Goal: Task Accomplishment & Management: Complete application form

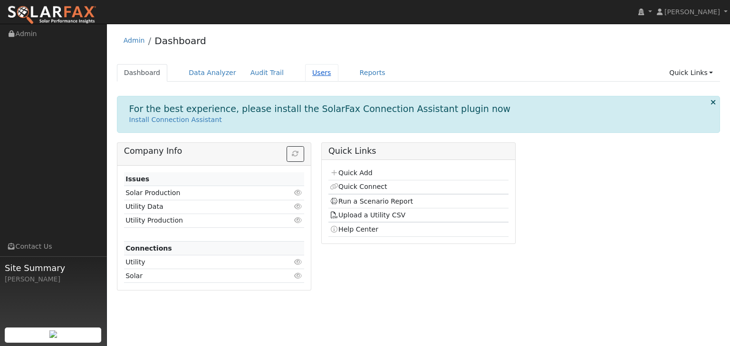
click at [305, 72] on link "Users" at bounding box center [321, 73] width 33 height 18
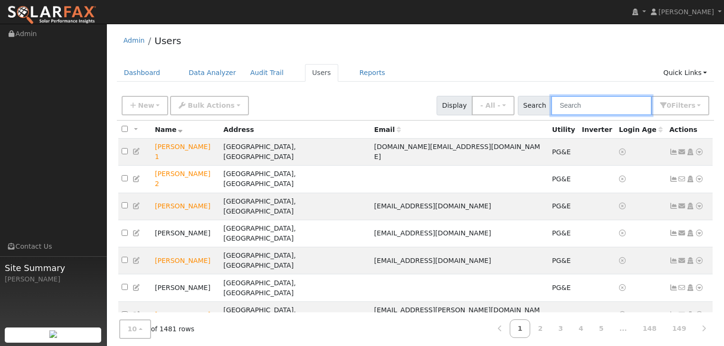
click at [584, 101] on input "text" at bounding box center [601, 105] width 101 height 19
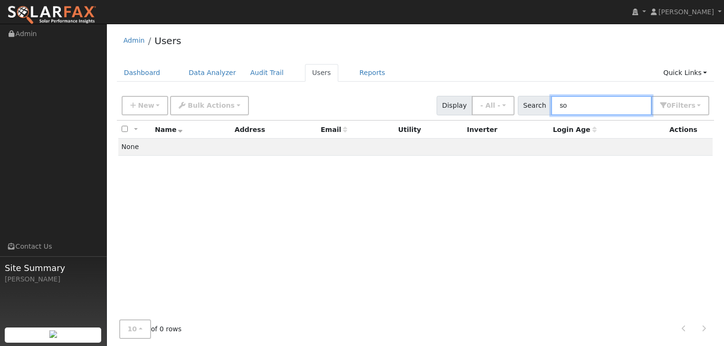
type input "s"
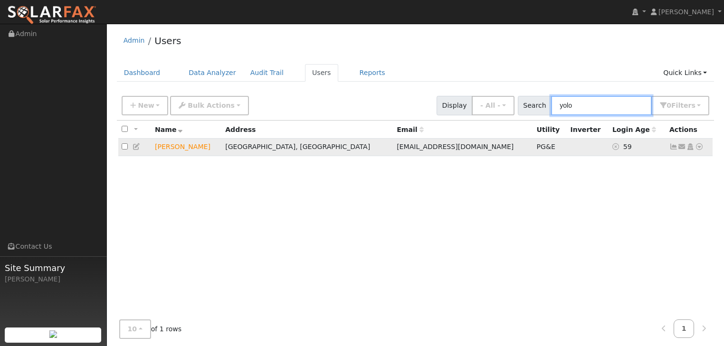
type input "yolo"
click at [699, 149] on icon at bounding box center [699, 146] width 9 height 7
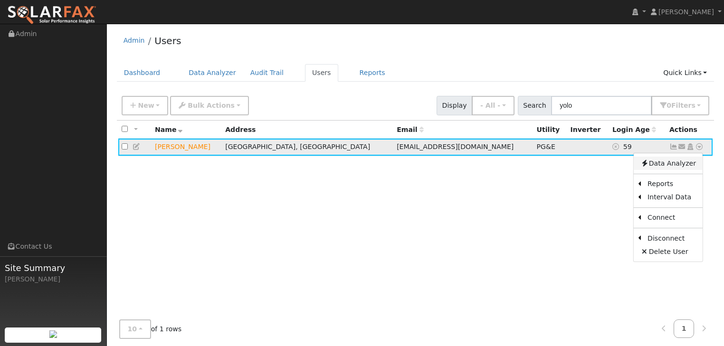
click at [658, 162] on link "Data Analyzer" at bounding box center [668, 163] width 69 height 13
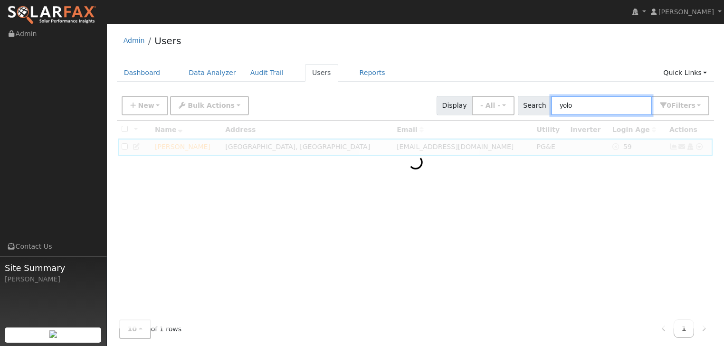
drag, startPoint x: 583, startPoint y: 105, endPoint x: 559, endPoint y: 105, distance: 24.7
click at [559, 105] on input "yolo" at bounding box center [601, 105] width 101 height 19
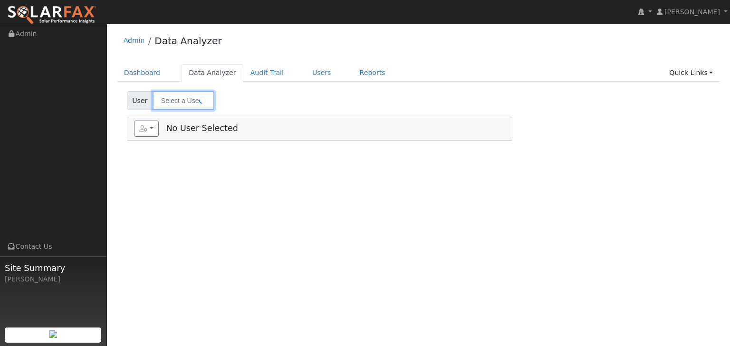
type input "[PERSON_NAME]"
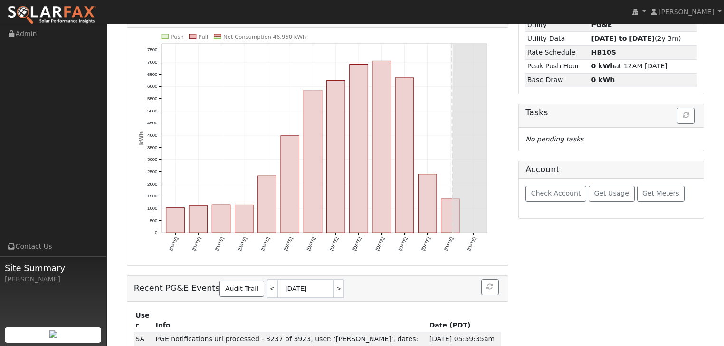
scroll to position [141, 0]
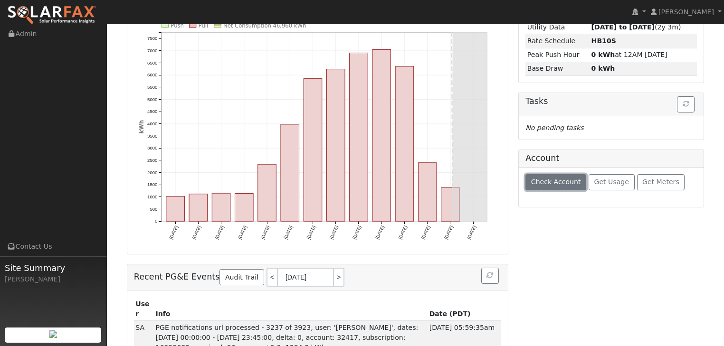
click at [549, 186] on button "Check Account" at bounding box center [555, 182] width 61 height 16
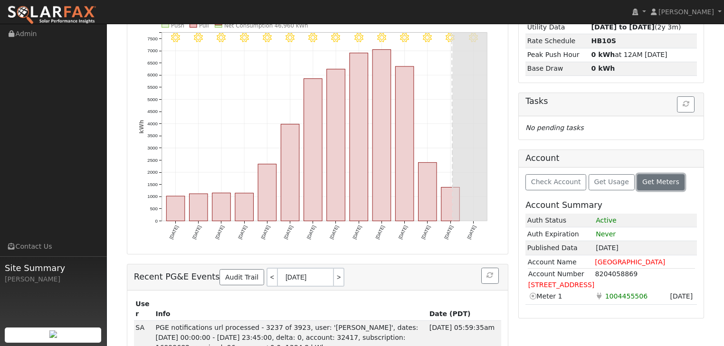
click at [642, 179] on span "Get Meters" at bounding box center [660, 182] width 37 height 8
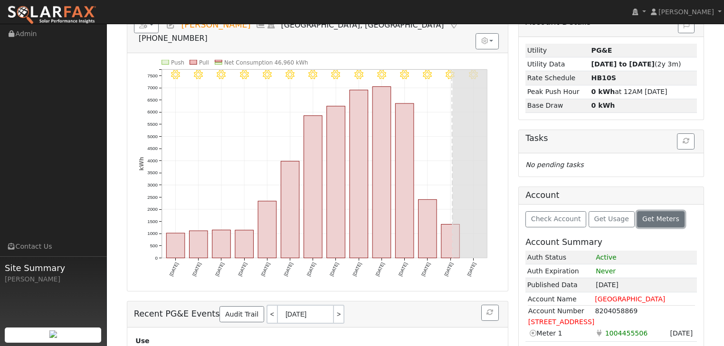
scroll to position [0, 0]
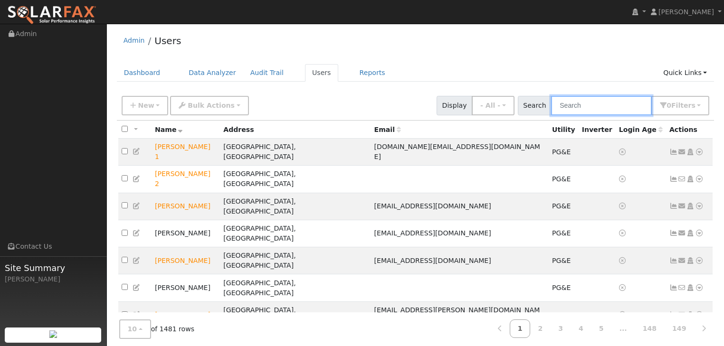
click at [577, 106] on input "text" at bounding box center [601, 105] width 101 height 19
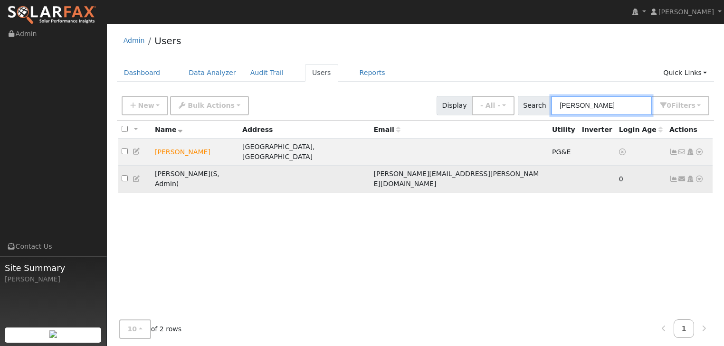
type input "terrie"
click at [163, 166] on td "Terrie Stout ( S , Admin )" at bounding box center [195, 179] width 87 height 27
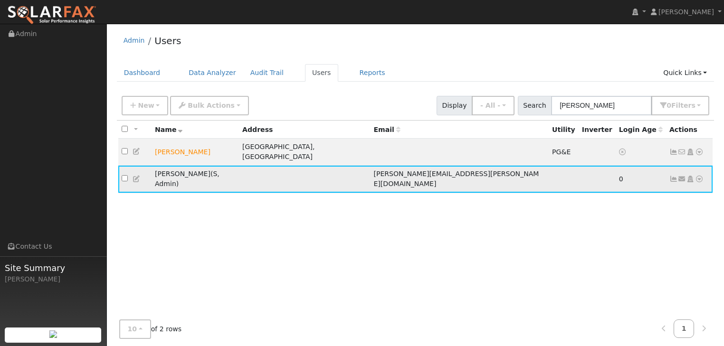
click at [136, 176] on icon at bounding box center [137, 179] width 9 height 7
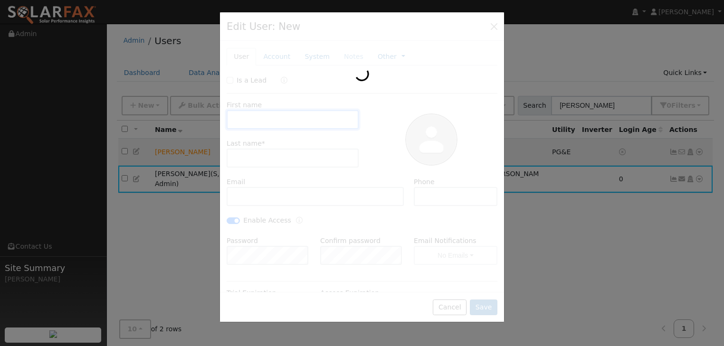
type input "Terrie"
type input "Stout"
type input "terrie.stout@ambrosesolar.com"
checkbox input "true"
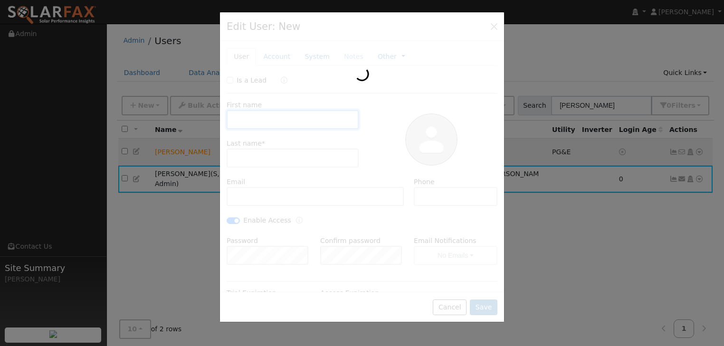
checkbox input "true"
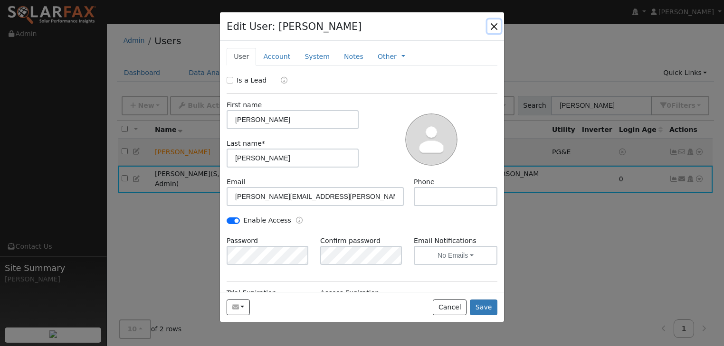
click at [494, 24] on button "button" at bounding box center [493, 25] width 13 height 13
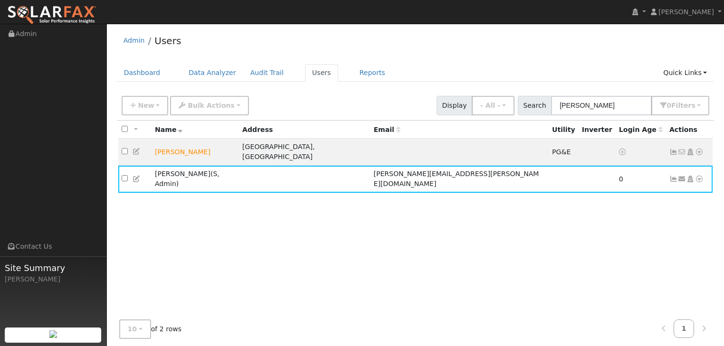
drag, startPoint x: 431, startPoint y: 35, endPoint x: 436, endPoint y: 38, distance: 5.8
click at [431, 35] on div "Admin Users" at bounding box center [416, 43] width 598 height 29
drag, startPoint x: 584, startPoint y: 103, endPoint x: 551, endPoint y: 103, distance: 33.7
click at [551, 103] on div "Search terrie 0 Filter s My accounts Role Show - All - Show Leads Admin Billing…" at bounding box center [614, 105] width 192 height 19
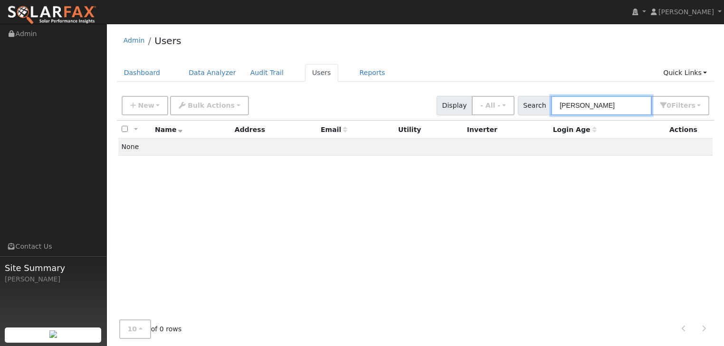
drag, startPoint x: 604, startPoint y: 104, endPoint x: 554, endPoint y: 104, distance: 49.9
click at [554, 104] on div "Search thomas kean 0 Filter s My accounts Role Show - All - Show Leads Admin Bi…" at bounding box center [614, 105] width 192 height 19
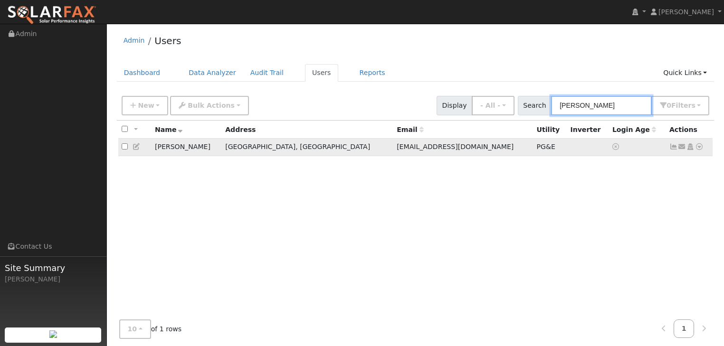
type input "kean"
click at [699, 148] on icon at bounding box center [699, 146] width 9 height 7
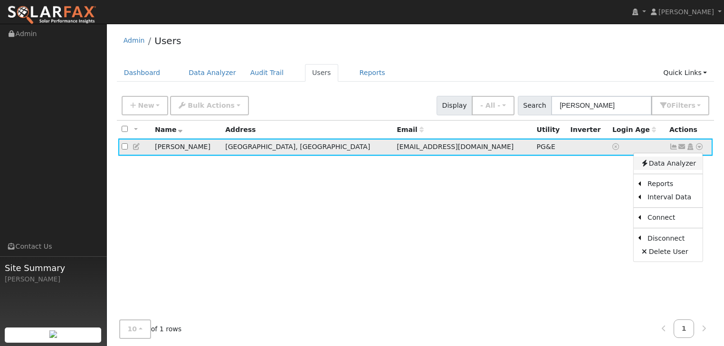
click at [668, 167] on link "Data Analyzer" at bounding box center [668, 163] width 69 height 13
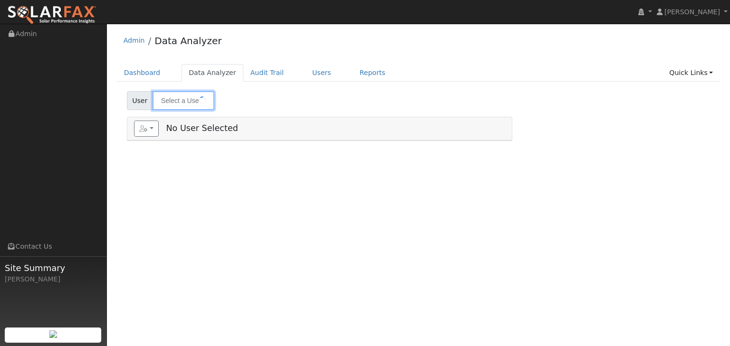
type input "[PERSON_NAME]"
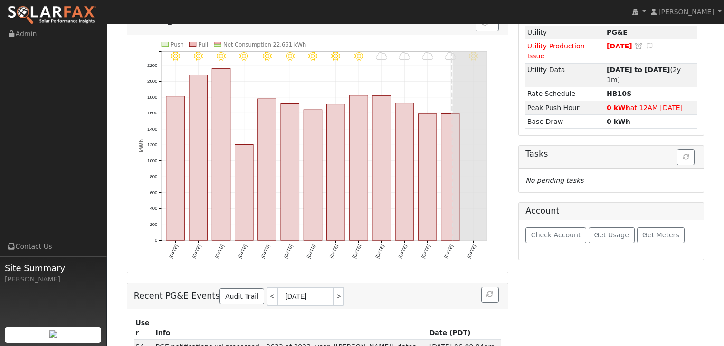
scroll to position [174, 0]
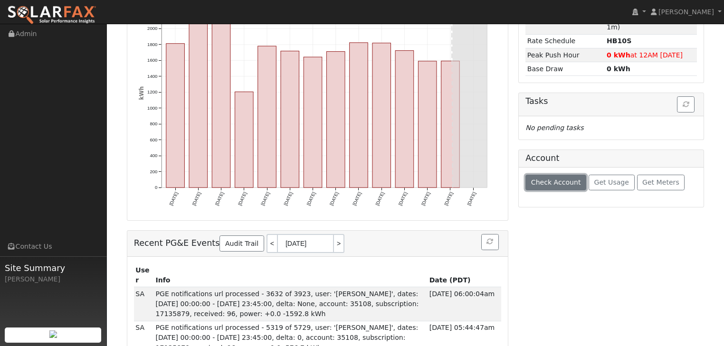
click at [548, 179] on span "Check Account" at bounding box center [556, 183] width 50 height 8
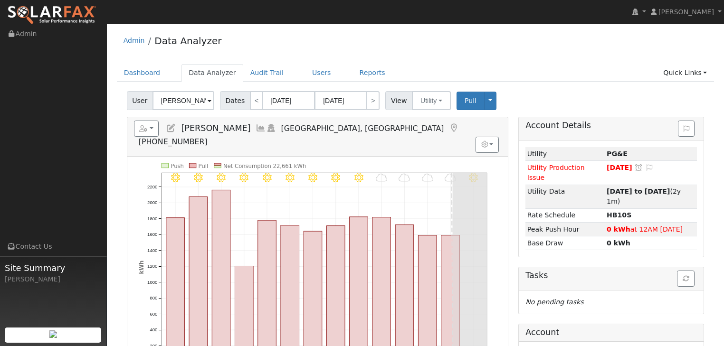
scroll to position [207, 0]
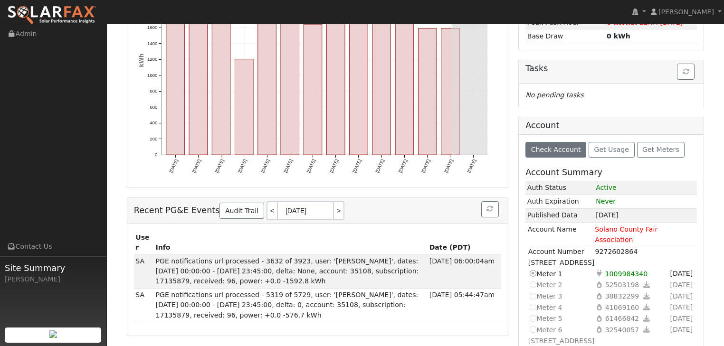
click at [531, 346] on icon at bounding box center [532, 352] width 9 height 10
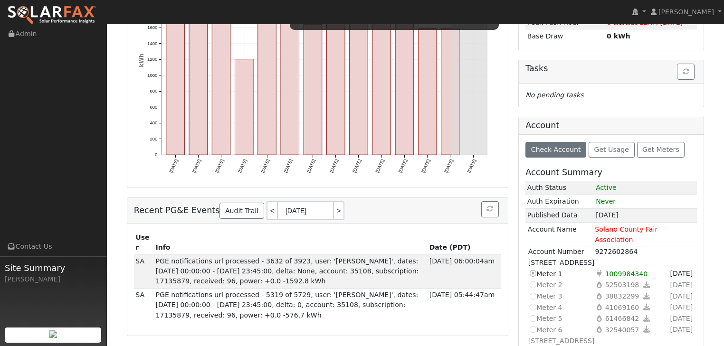
drag, startPoint x: 504, startPoint y: 285, endPoint x: 514, endPoint y: 328, distance: 44.0
drag, startPoint x: 514, startPoint y: 328, endPoint x: 481, endPoint y: 328, distance: 32.8
click at [481, 328] on div "Reports Scenario Health Check Energy Audit Account Timeline User Audit Trail In…" at bounding box center [318, 142] width 392 height 465
click at [531, 346] on icon at bounding box center [532, 352] width 9 height 10
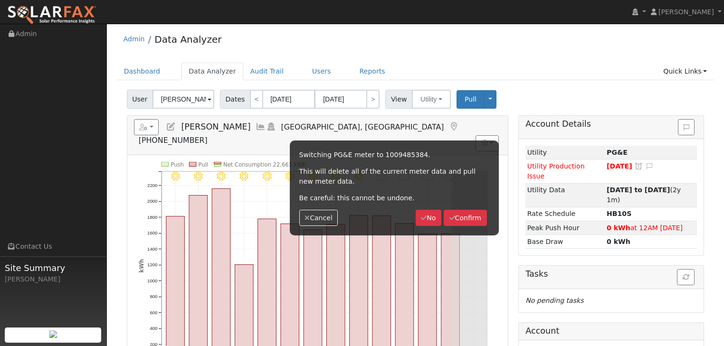
scroll to position [0, 0]
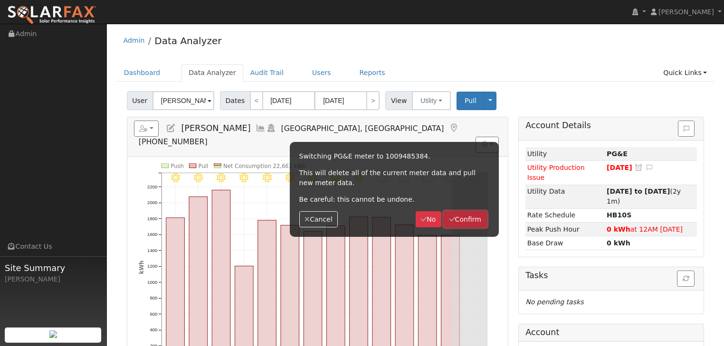
click at [465, 220] on button "Confirm" at bounding box center [465, 219] width 43 height 16
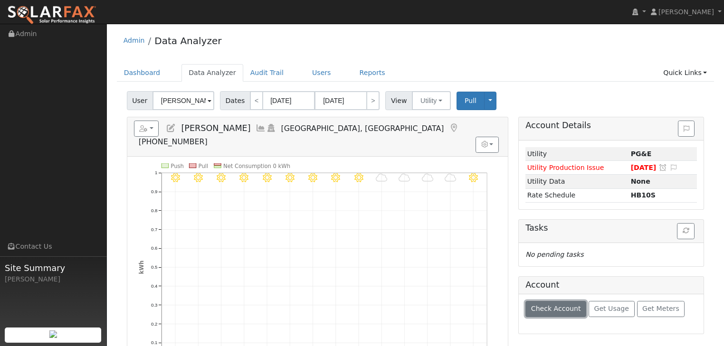
click at [553, 305] on span "Check Account" at bounding box center [556, 309] width 50 height 8
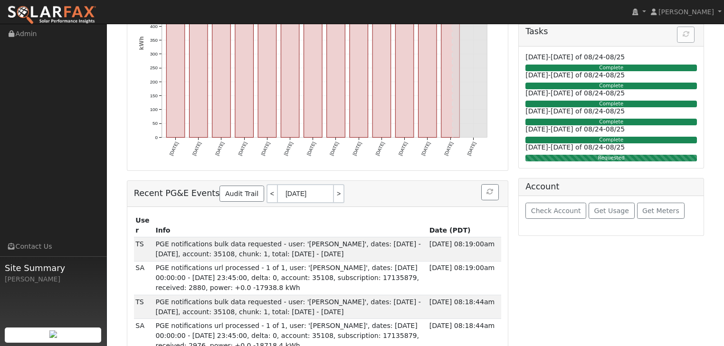
scroll to position [228, 0]
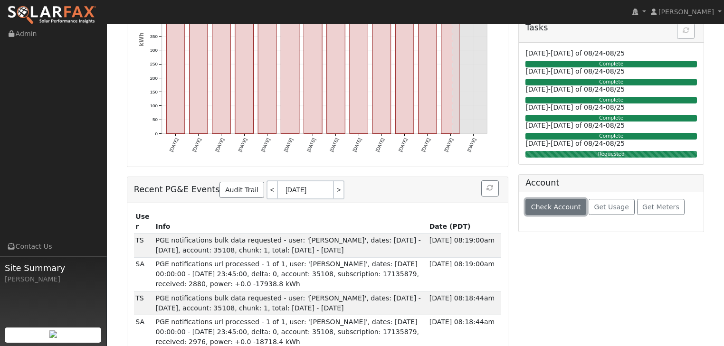
click at [553, 208] on span "Check Account" at bounding box center [556, 207] width 50 height 8
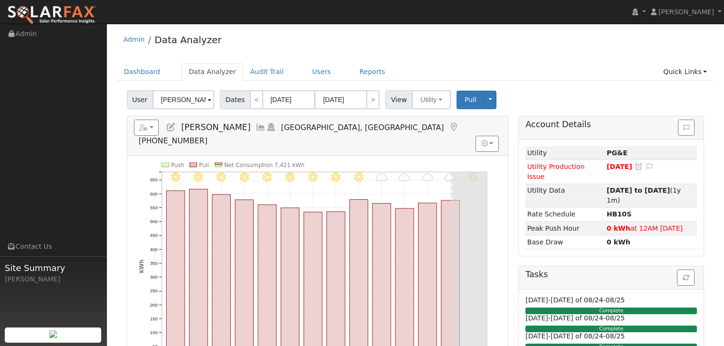
scroll to position [0, 0]
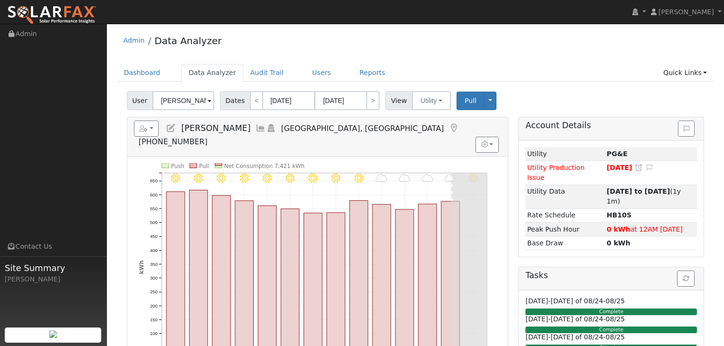
click at [545, 57] on div "Admin Data Analyzer" at bounding box center [416, 43] width 598 height 29
click at [484, 102] on button "Toggle Dropdown" at bounding box center [490, 101] width 12 height 19
click at [528, 77] on ul "Dashboard Data Analyzer Audit Trail Users Reports Quick Links Quick Add Quick C…" at bounding box center [416, 73] width 598 height 18
click at [152, 128] on button "button" at bounding box center [146, 129] width 25 height 16
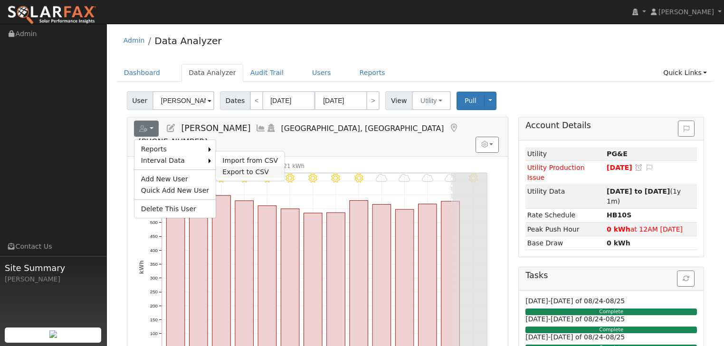
click at [225, 170] on link "Export to CSV" at bounding box center [250, 171] width 69 height 11
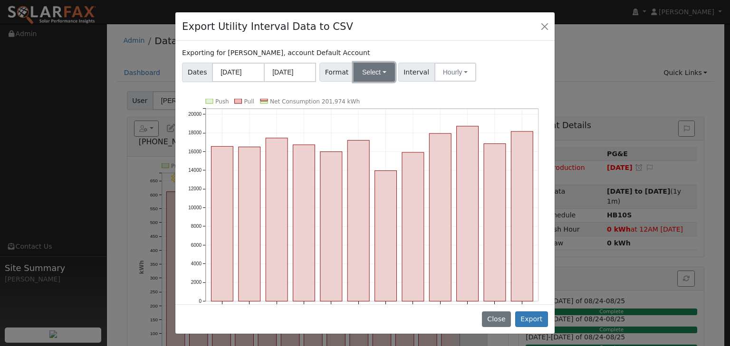
click at [378, 72] on button "Select" at bounding box center [373, 72] width 41 height 19
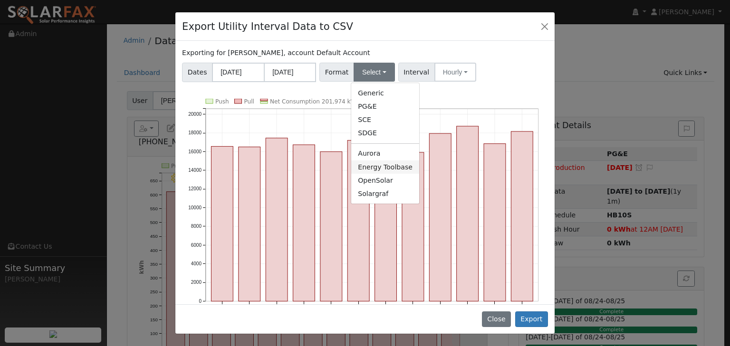
click at [365, 165] on link "Energy Toolbase" at bounding box center [385, 167] width 68 height 13
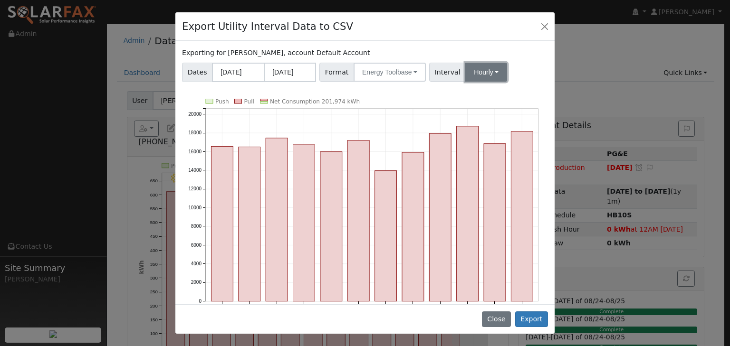
click at [486, 69] on button "Hourly" at bounding box center [486, 72] width 42 height 19
click at [471, 95] on link "15 Minute" at bounding box center [495, 92] width 66 height 13
click at [537, 322] on button "Export" at bounding box center [531, 320] width 33 height 16
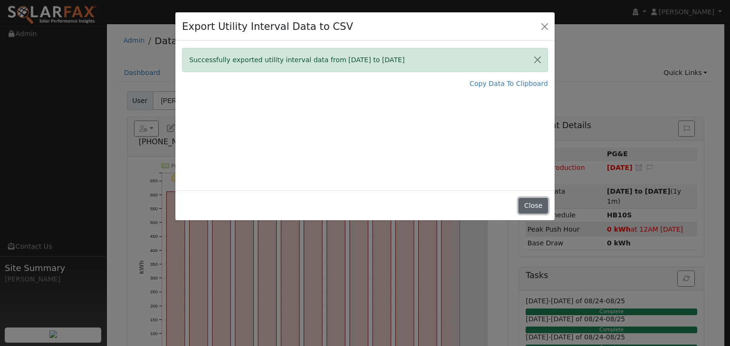
click at [533, 205] on button "Close" at bounding box center [532, 206] width 29 height 16
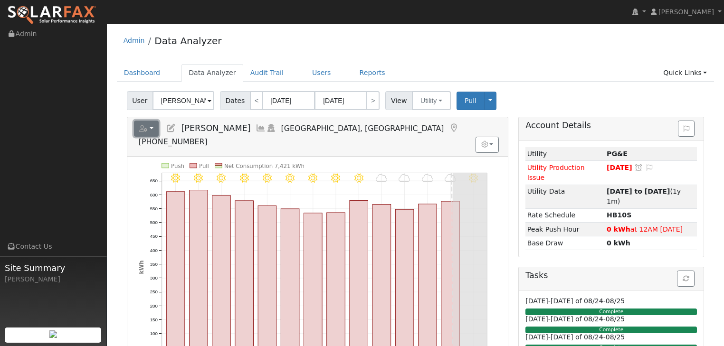
click at [151, 125] on button "button" at bounding box center [146, 129] width 25 height 16
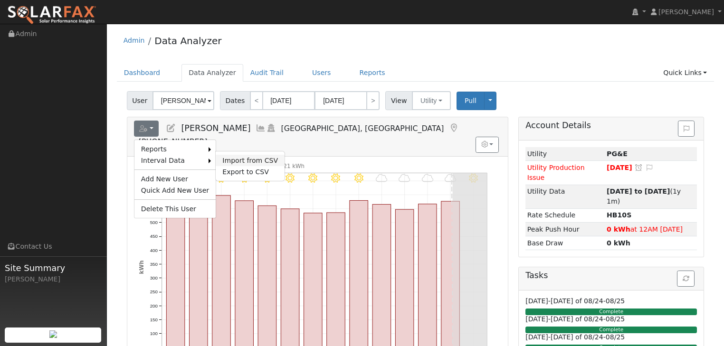
click at [240, 159] on link "Import from CSV" at bounding box center [250, 160] width 69 height 11
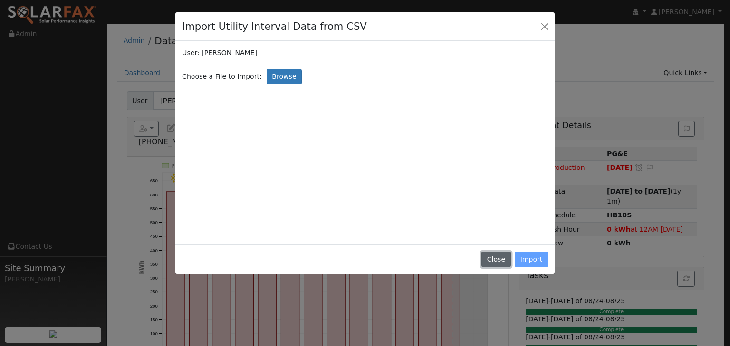
click at [504, 262] on button "Close" at bounding box center [495, 260] width 29 height 16
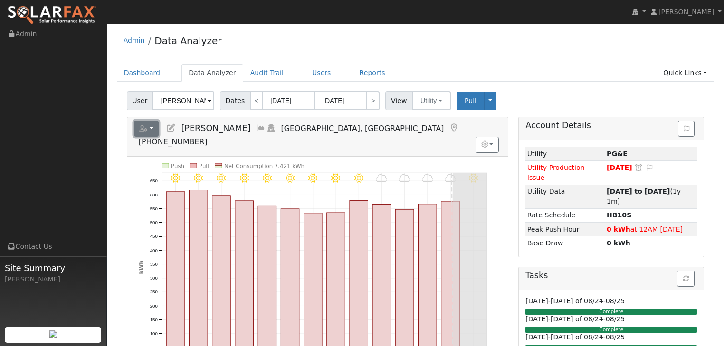
click at [150, 127] on button "button" at bounding box center [146, 129] width 25 height 16
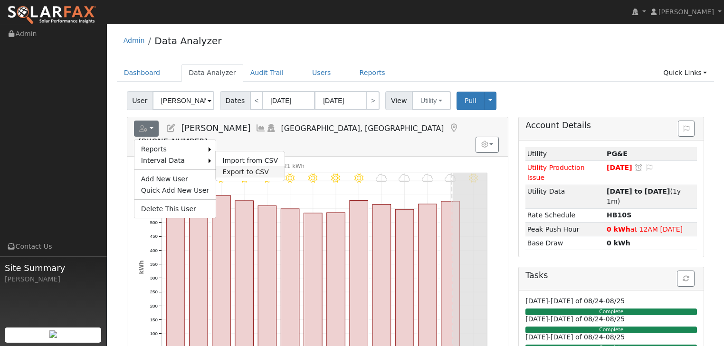
click at [227, 172] on link "Export to CSV" at bounding box center [250, 171] width 69 height 11
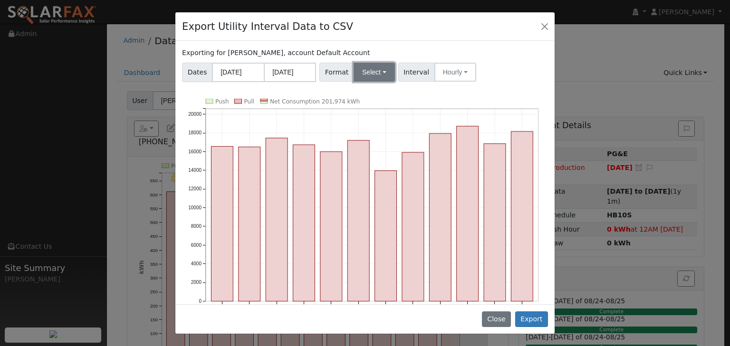
click at [379, 71] on button "Select" at bounding box center [373, 72] width 41 height 19
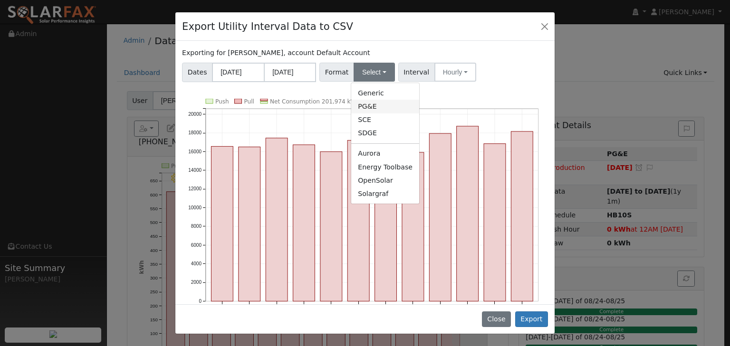
click at [363, 105] on link "PG&E" at bounding box center [385, 106] width 68 height 13
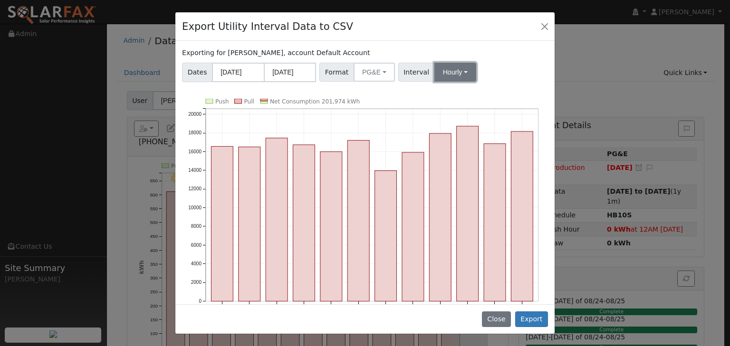
click at [450, 69] on button "Hourly" at bounding box center [455, 72] width 42 height 19
click at [439, 90] on link "15 Minute" at bounding box center [464, 92] width 66 height 13
click at [532, 320] on button "Export" at bounding box center [531, 320] width 33 height 16
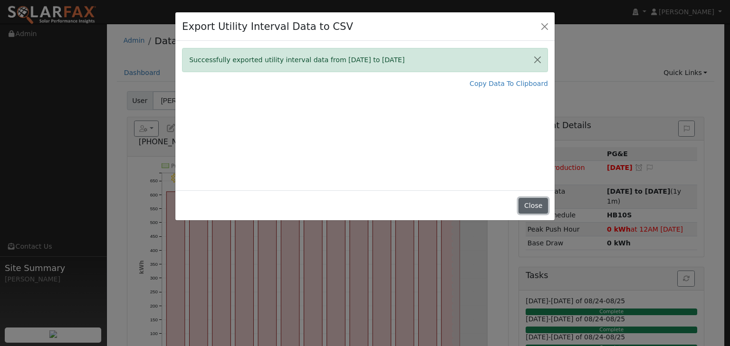
click at [535, 205] on button "Close" at bounding box center [532, 206] width 29 height 16
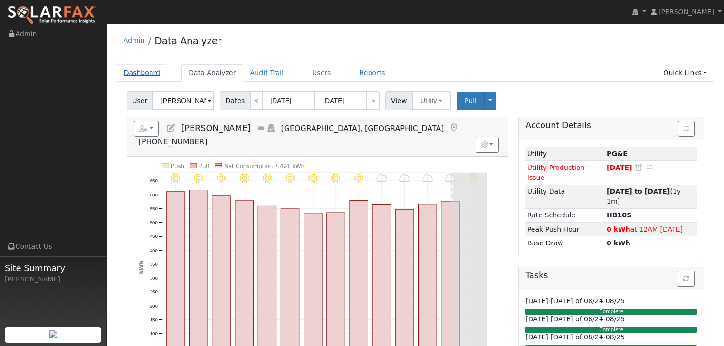
click at [139, 69] on link "Dashboard" at bounding box center [142, 73] width 51 height 18
click at [305, 72] on link "Users" at bounding box center [321, 73] width 33 height 18
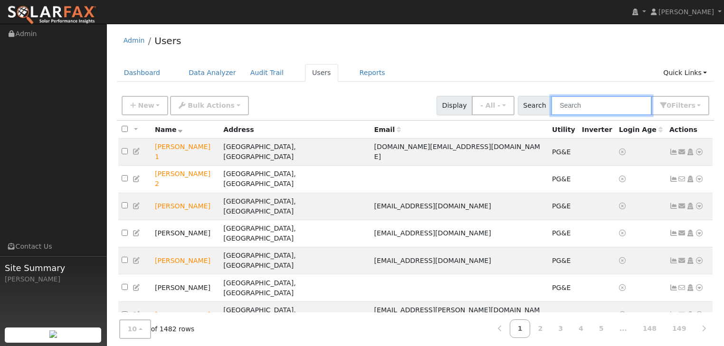
click at [585, 105] on input "text" at bounding box center [601, 105] width 101 height 19
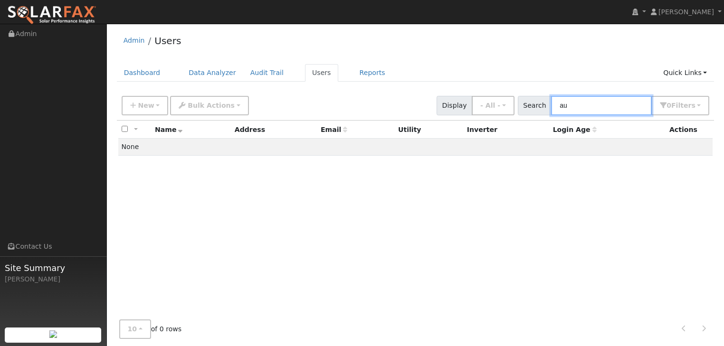
type input "a"
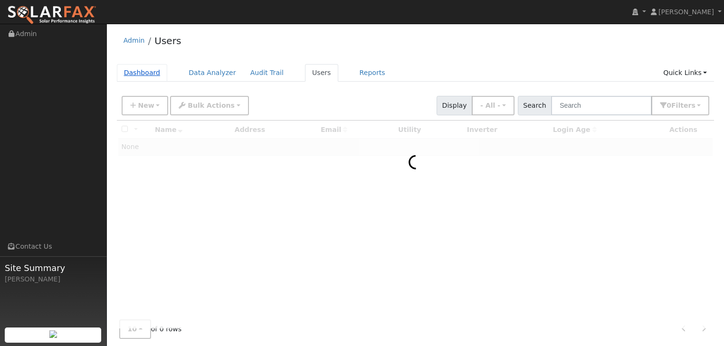
click at [139, 71] on link "Dashboard" at bounding box center [142, 73] width 51 height 18
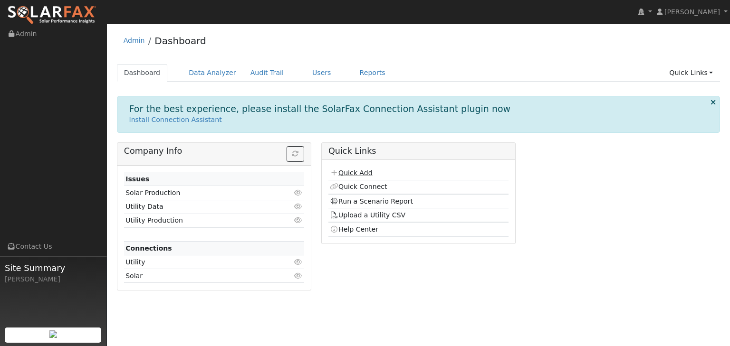
click at [355, 171] on link "Quick Add" at bounding box center [351, 173] width 42 height 8
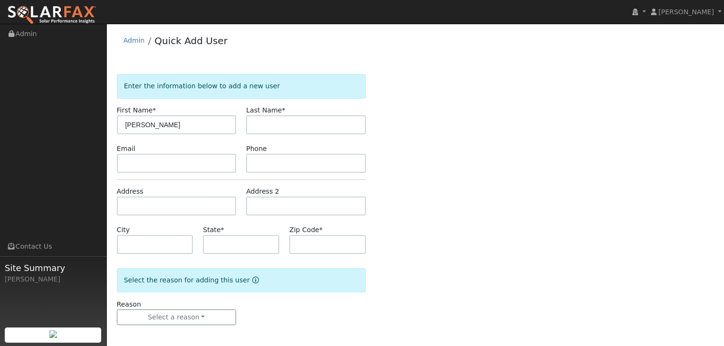
type input "DuPratt Ford"
type input "Auburn"
click at [261, 162] on input "text" at bounding box center [306, 163] width 120 height 19
drag, startPoint x: 266, startPoint y: 159, endPoint x: 274, endPoint y: 160, distance: 7.6
click at [266, 159] on input "text" at bounding box center [306, 163] width 120 height 19
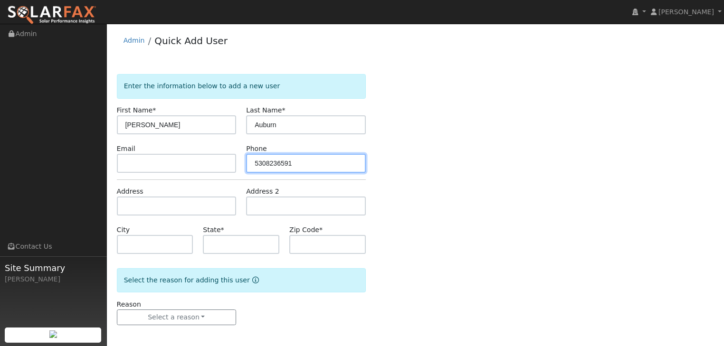
type input "5308236591"
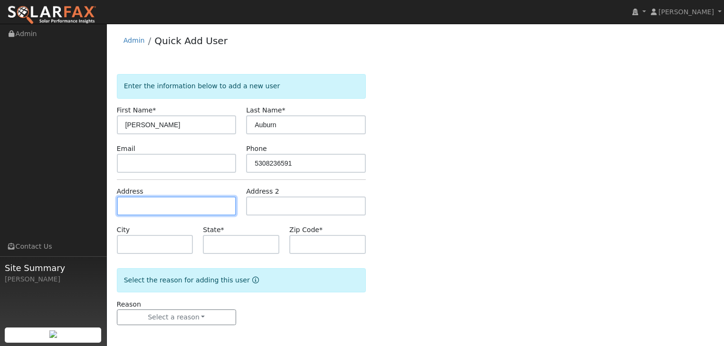
click at [132, 204] on input "text" at bounding box center [177, 206] width 120 height 19
click at [142, 209] on input "text" at bounding box center [177, 206] width 120 height 19
type input "1650 Grass Valley Highway"
type input "Auburn"
type input "CA"
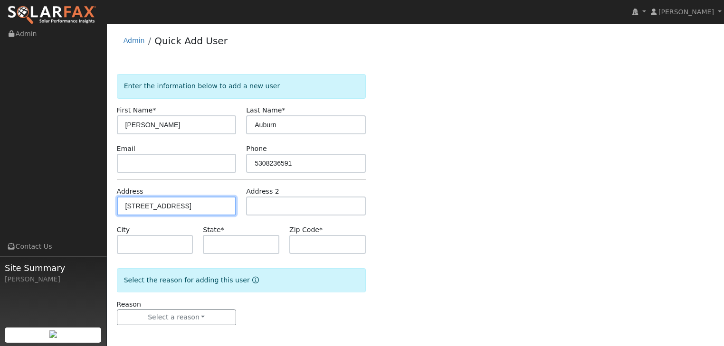
type input "95603"
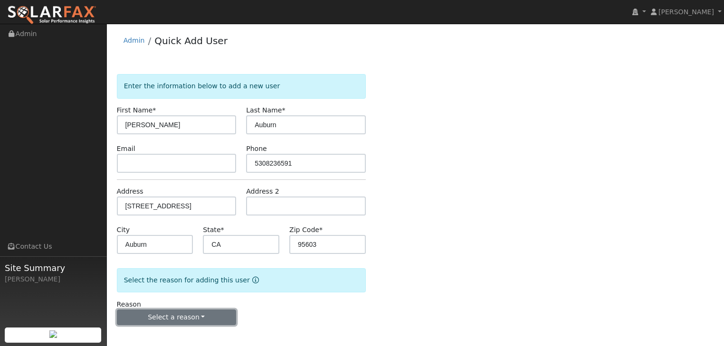
click at [207, 316] on button "Select a reason" at bounding box center [177, 318] width 120 height 16
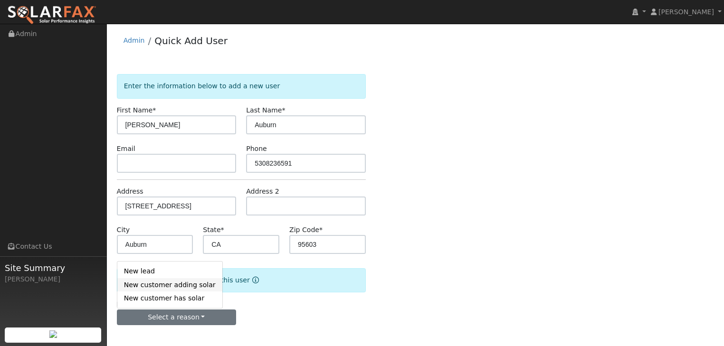
click at [145, 285] on link "New customer adding solar" at bounding box center [169, 284] width 105 height 13
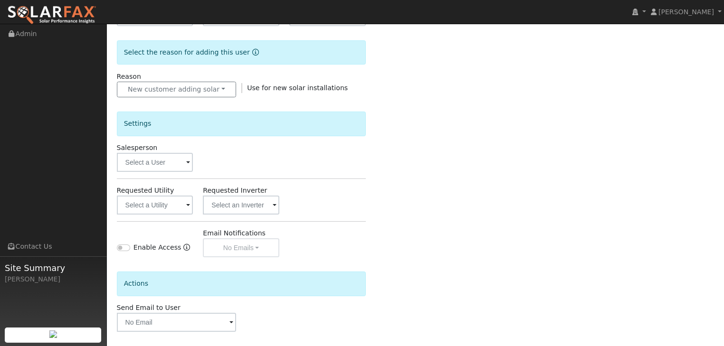
scroll to position [266, 0]
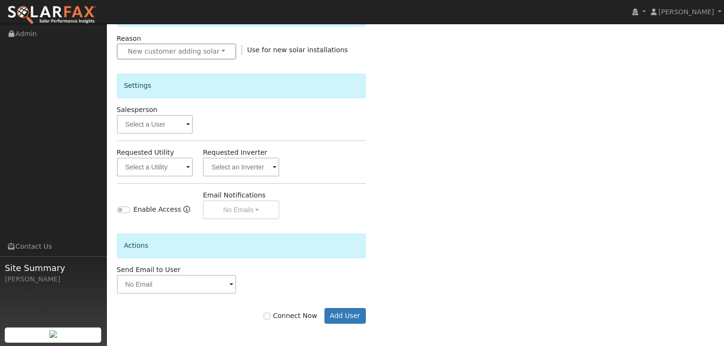
click at [188, 124] on span at bounding box center [188, 125] width 4 height 11
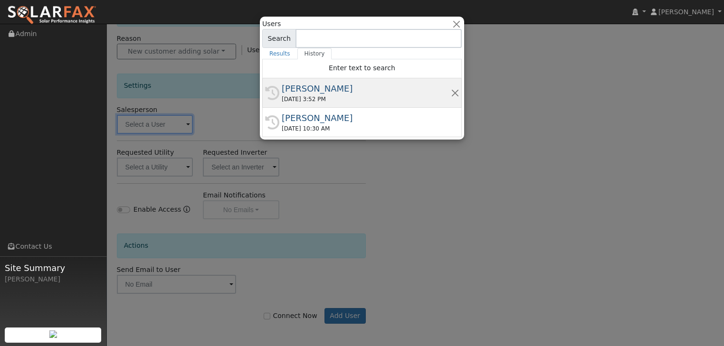
click at [297, 94] on div "[PERSON_NAME]" at bounding box center [366, 88] width 169 height 13
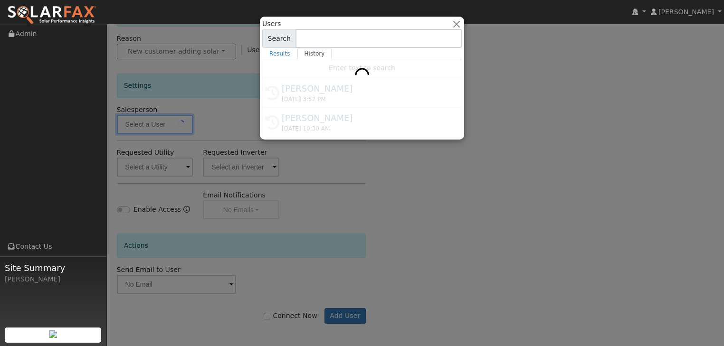
type input "[PERSON_NAME]"
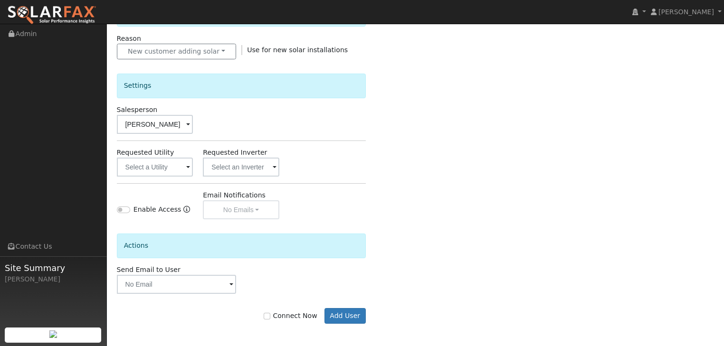
click at [188, 168] on span at bounding box center [188, 167] width 4 height 11
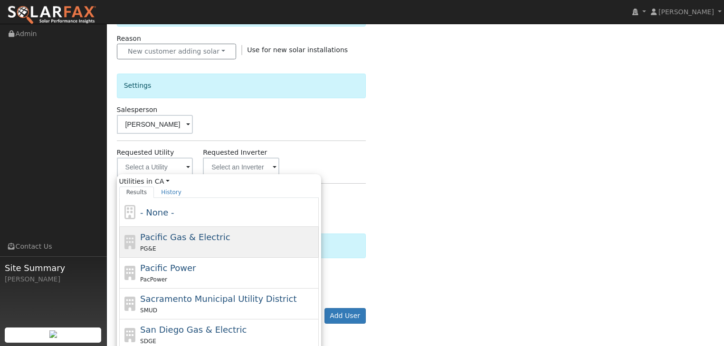
click at [155, 239] on span "Pacific Gas & Electric" at bounding box center [185, 237] width 90 height 10
type input "Pacific Gas & Electric"
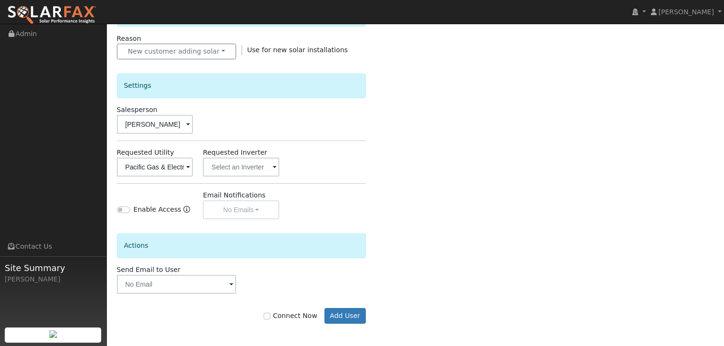
scroll to position [266, 0]
click at [231, 283] on span at bounding box center [231, 284] width 4 height 11
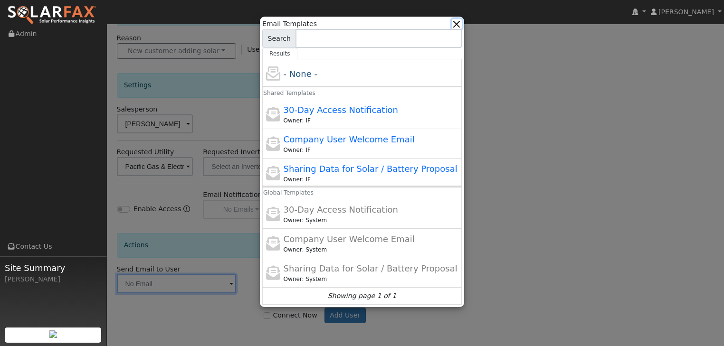
click at [458, 21] on button "button" at bounding box center [457, 24] width 10 height 10
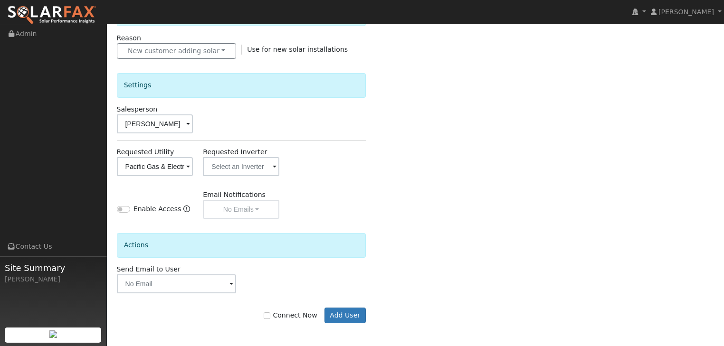
click at [257, 207] on div "Email Notifications No Emails No Emails Weekly Emails Monthly Emails" at bounding box center [241, 204] width 86 height 29
click at [349, 314] on button "Add User" at bounding box center [344, 316] width 41 height 16
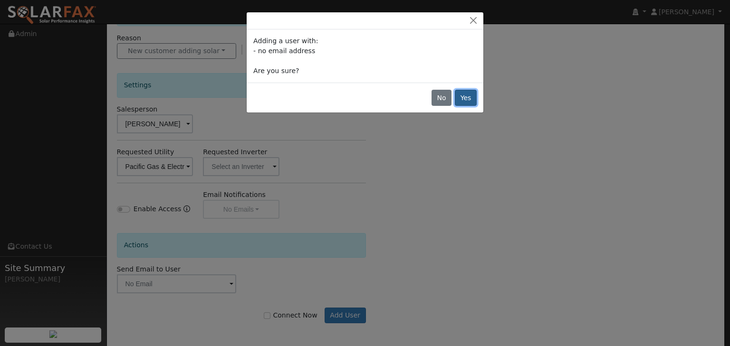
click at [465, 98] on button "Yes" at bounding box center [466, 98] width 22 height 16
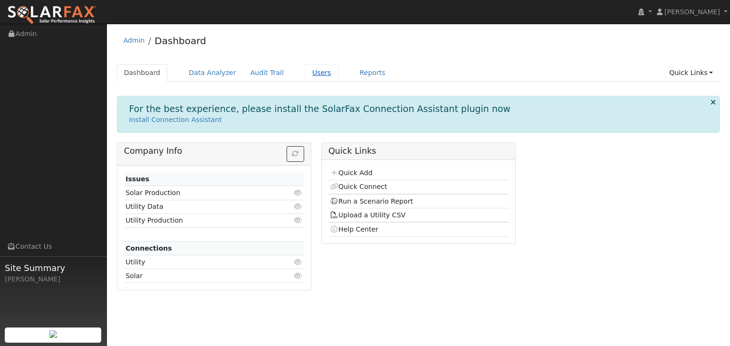
click at [306, 70] on link "Users" at bounding box center [321, 73] width 33 height 18
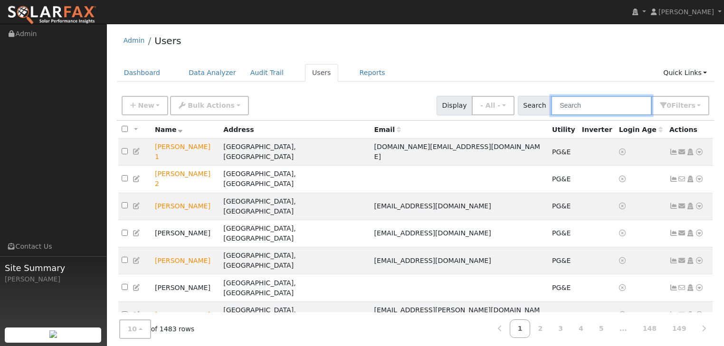
click at [579, 105] on input "text" at bounding box center [601, 105] width 101 height 19
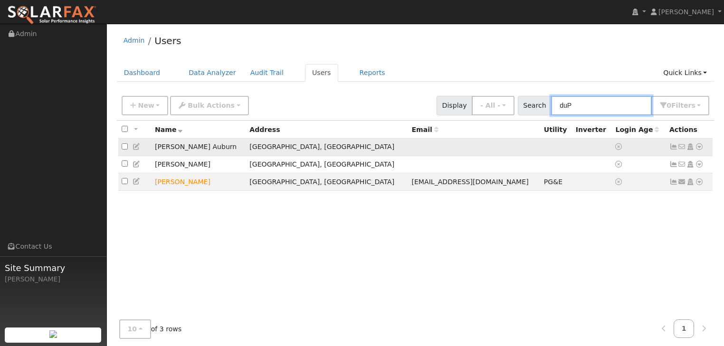
type input "duP"
click at [699, 143] on link at bounding box center [699, 147] width 9 height 10
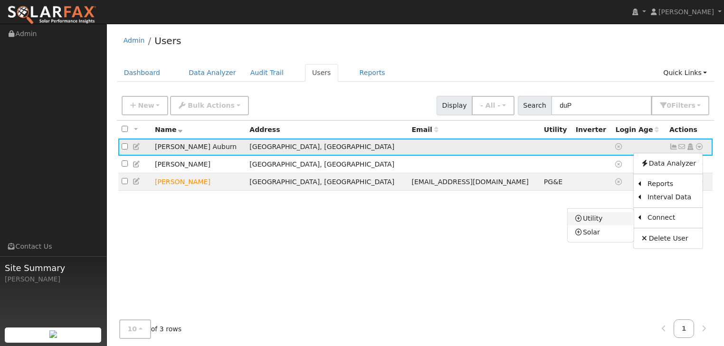
click at [595, 220] on link "Utility" at bounding box center [601, 218] width 66 height 13
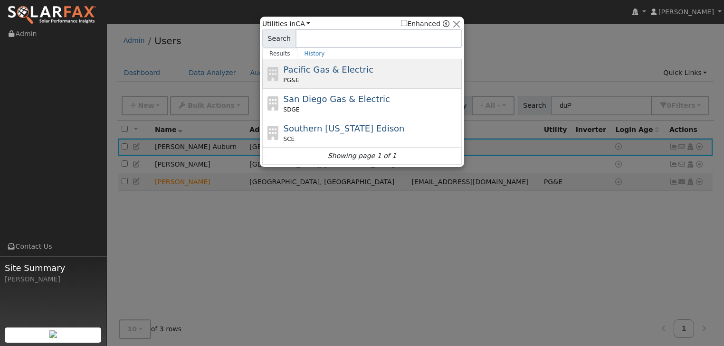
click at [298, 72] on span "Pacific Gas & Electric" at bounding box center [329, 70] width 90 height 10
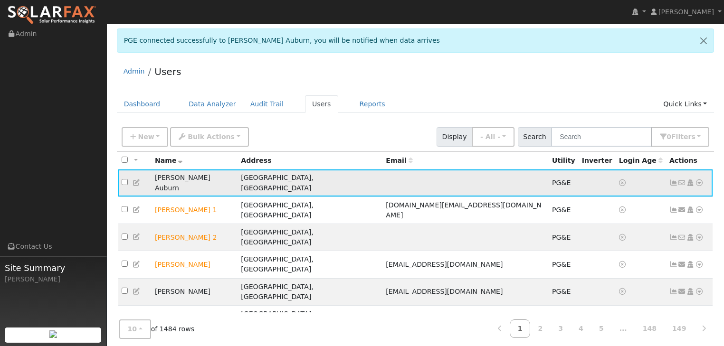
click at [699, 180] on icon at bounding box center [699, 183] width 9 height 7
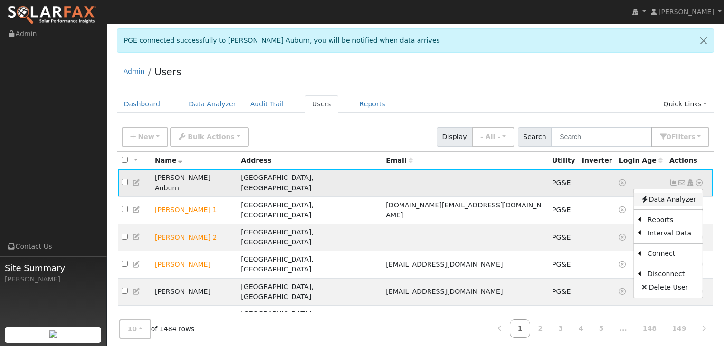
click at [661, 196] on link "Data Analyzer" at bounding box center [668, 199] width 69 height 13
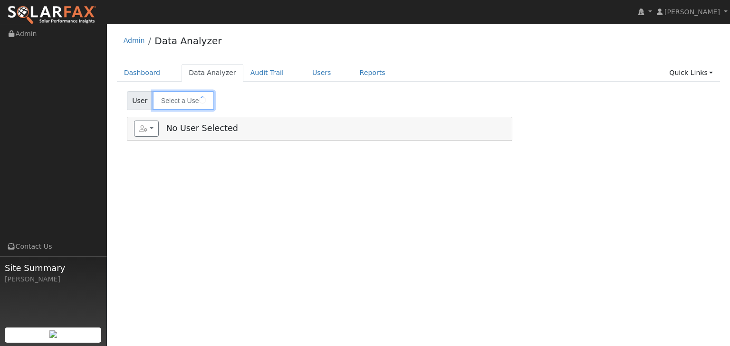
type input "[PERSON_NAME] Auburn"
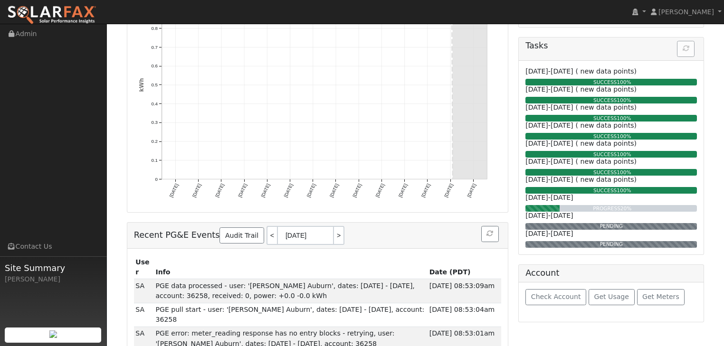
scroll to position [152, 0]
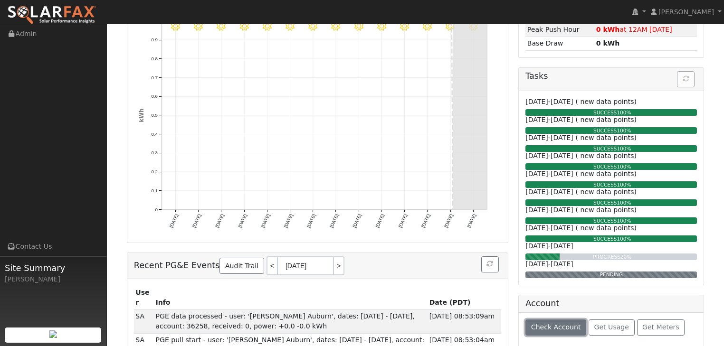
click at [545, 326] on span "Check Account" at bounding box center [556, 327] width 50 height 8
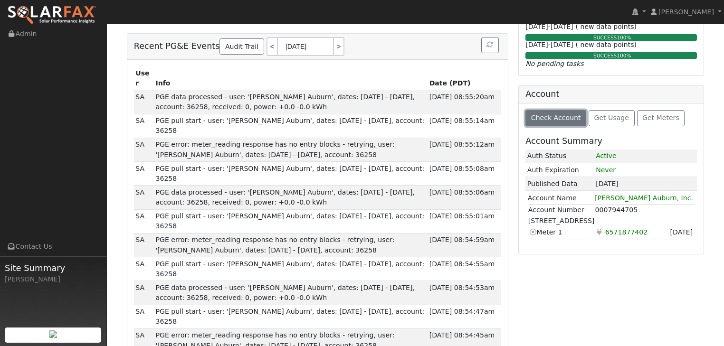
scroll to position [380, 0]
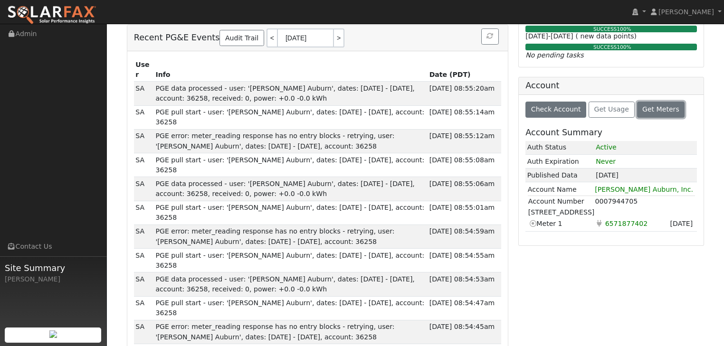
click at [648, 109] on span "Get Meters" at bounding box center [660, 109] width 37 height 8
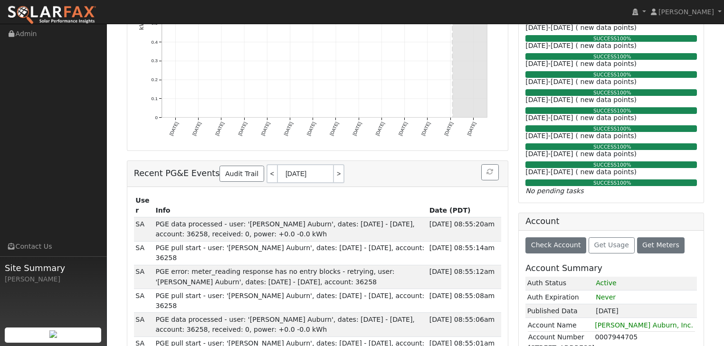
scroll to position [228, 0]
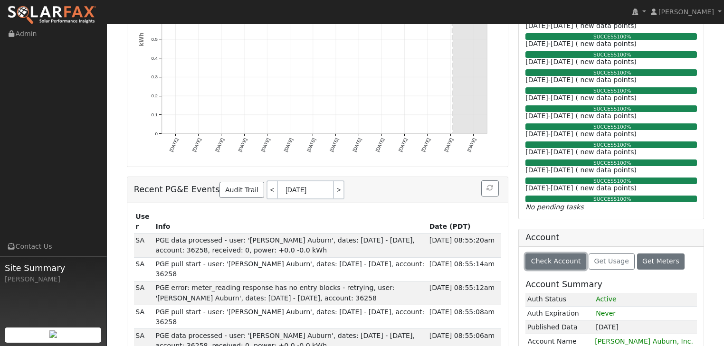
click at [548, 261] on span "Check Account" at bounding box center [556, 261] width 50 height 8
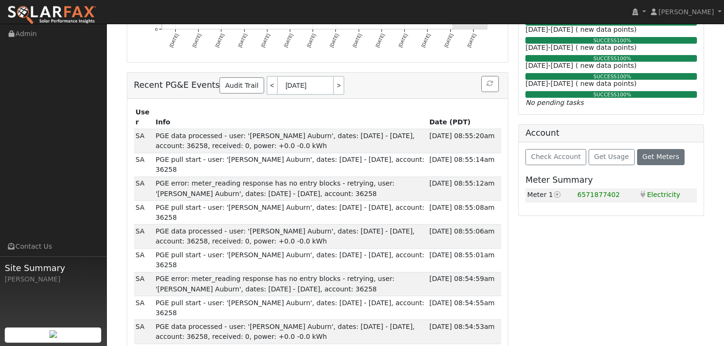
scroll to position [342, 0]
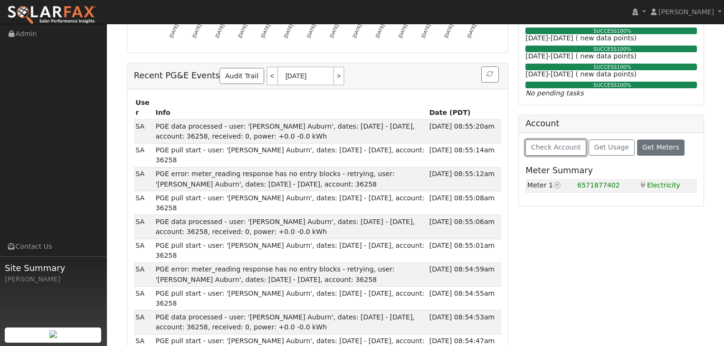
click at [548, 147] on span "Check Account" at bounding box center [556, 147] width 50 height 8
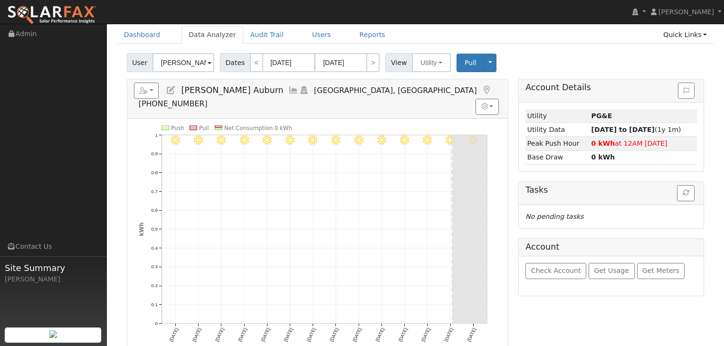
scroll to position [38, 0]
click at [547, 267] on span "Check Account" at bounding box center [556, 271] width 50 height 8
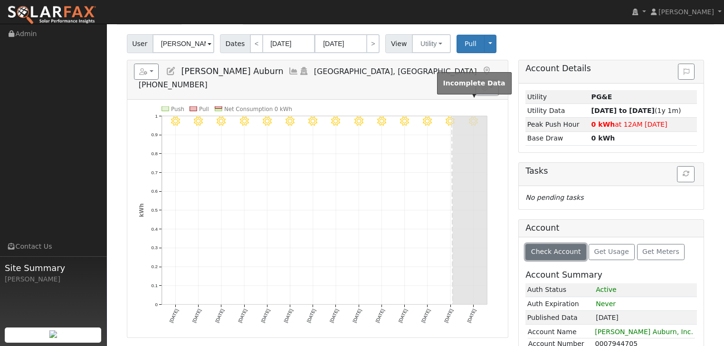
scroll to position [0, 0]
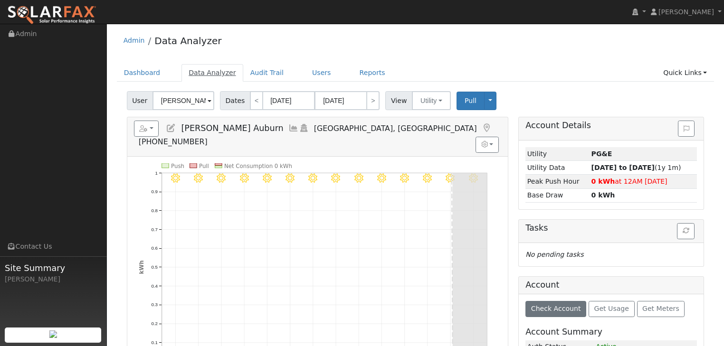
click at [207, 72] on link "Data Analyzer" at bounding box center [212, 73] width 62 height 18
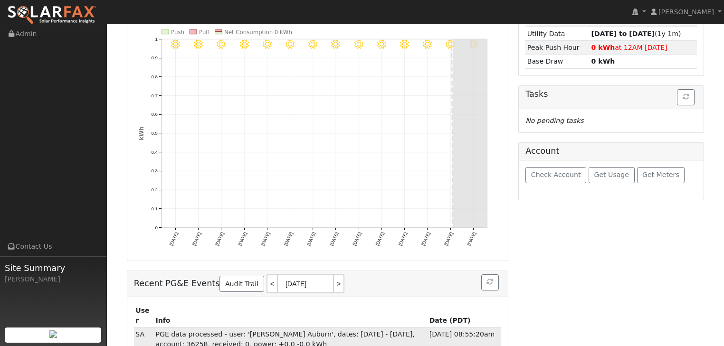
scroll to position [114, 0]
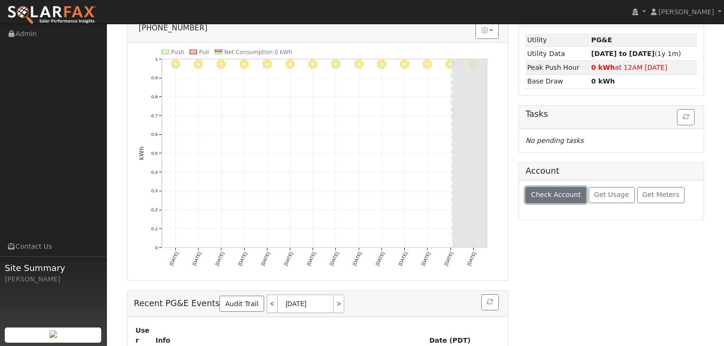
click at [555, 188] on button "Check Account" at bounding box center [555, 195] width 61 height 16
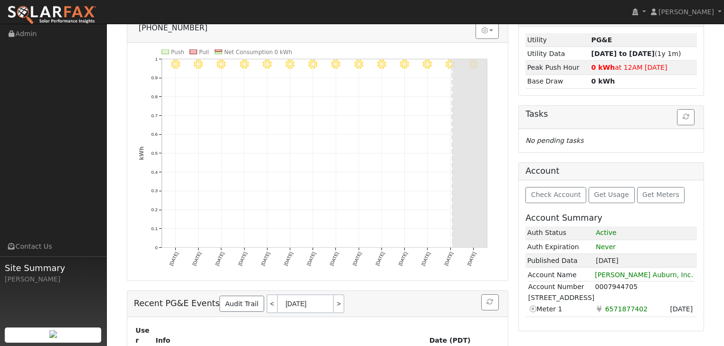
click at [623, 309] on span "6571877402" at bounding box center [626, 309] width 46 height 11
click at [532, 306] on icon at bounding box center [532, 309] width 9 height 10
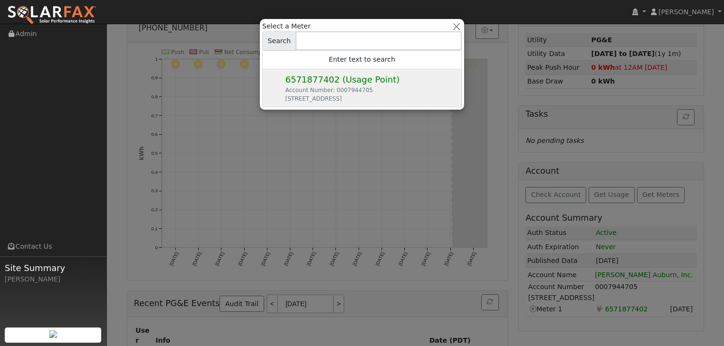
click at [313, 78] on div "Select a Meter Search Enter text to search 6571877402 (Usage Point) Account Num…" at bounding box center [362, 64] width 200 height 86
click at [551, 323] on div at bounding box center [362, 173] width 724 height 346
click at [457, 26] on button "button" at bounding box center [457, 26] width 10 height 10
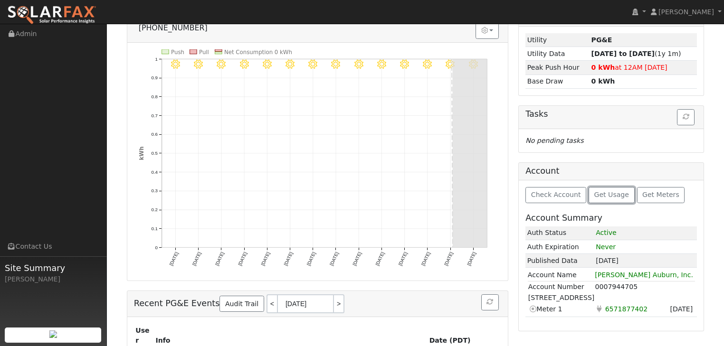
click at [608, 192] on span "Get Usage" at bounding box center [611, 195] width 35 height 8
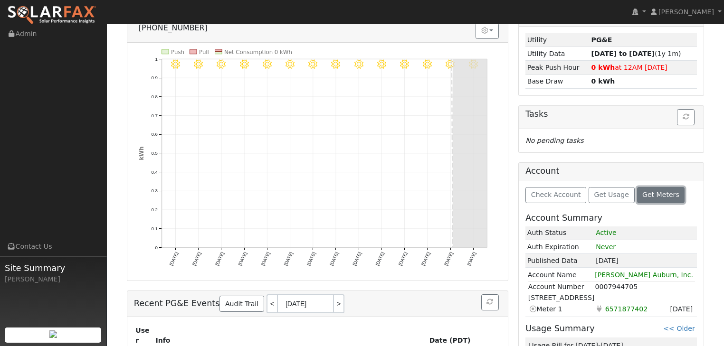
click at [646, 193] on span "Get Meters" at bounding box center [660, 195] width 37 height 8
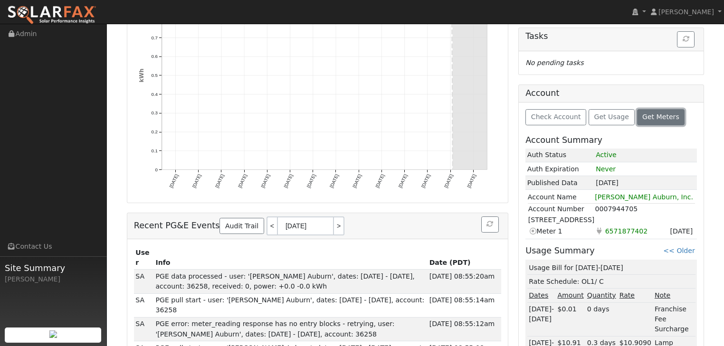
scroll to position [228, 0]
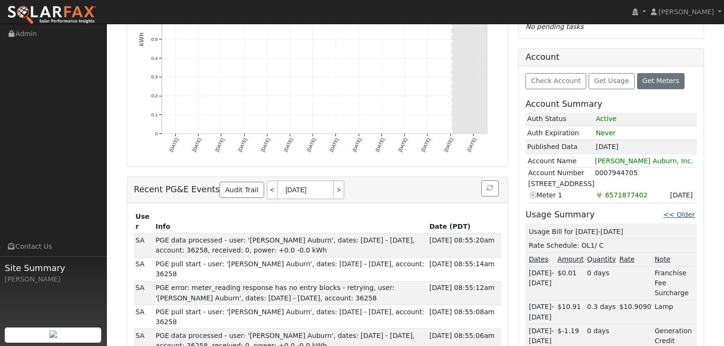
click at [671, 214] on link "<< Older" at bounding box center [678, 215] width 31 height 8
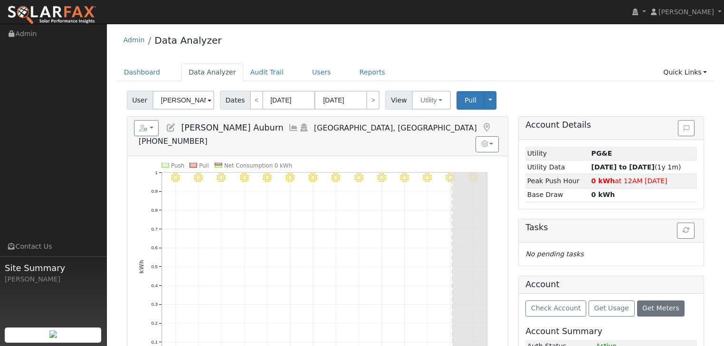
scroll to position [0, 0]
click at [152, 129] on button "button" at bounding box center [146, 129] width 25 height 16
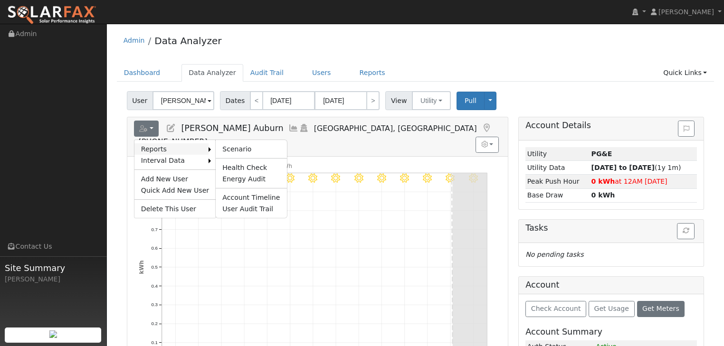
click at [143, 146] on link "Reports" at bounding box center [171, 148] width 74 height 11
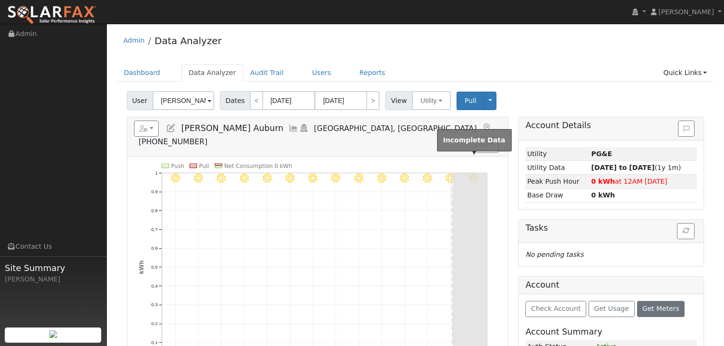
click at [466, 173] on rect at bounding box center [470, 267] width 34 height 189
click at [692, 232] on button "button" at bounding box center [686, 231] width 18 height 16
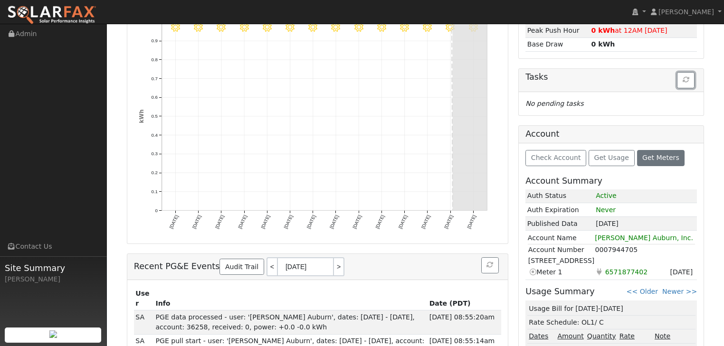
scroll to position [152, 0]
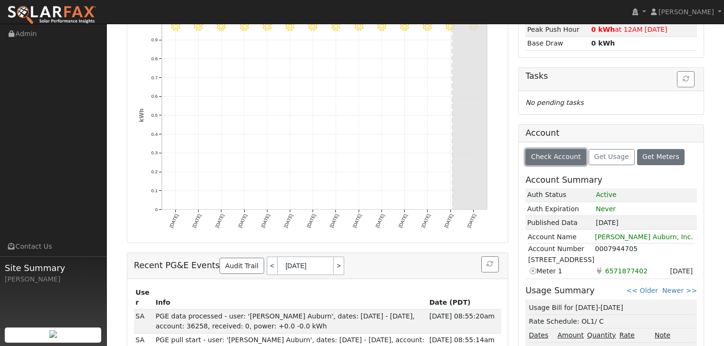
click at [544, 161] on button "Check Account" at bounding box center [555, 157] width 61 height 16
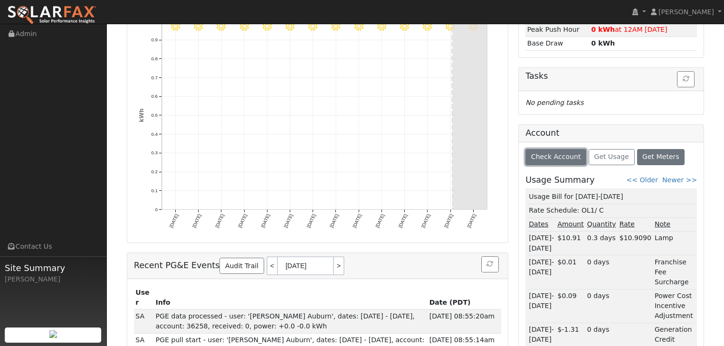
click at [544, 161] on button "Check Account" at bounding box center [555, 157] width 61 height 16
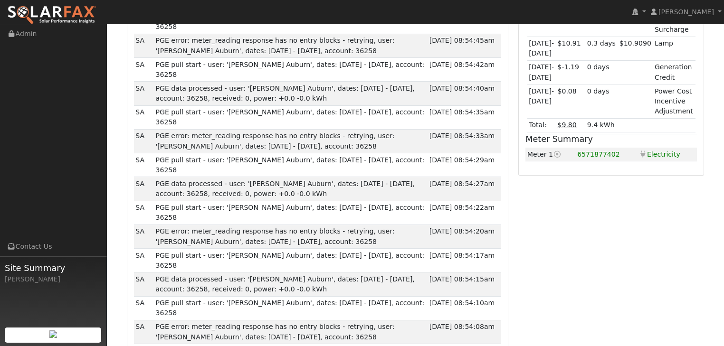
scroll to position [684, 0]
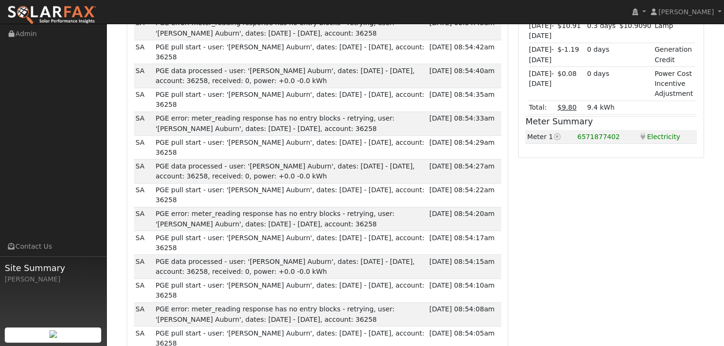
click at [556, 133] on icon at bounding box center [557, 136] width 9 height 7
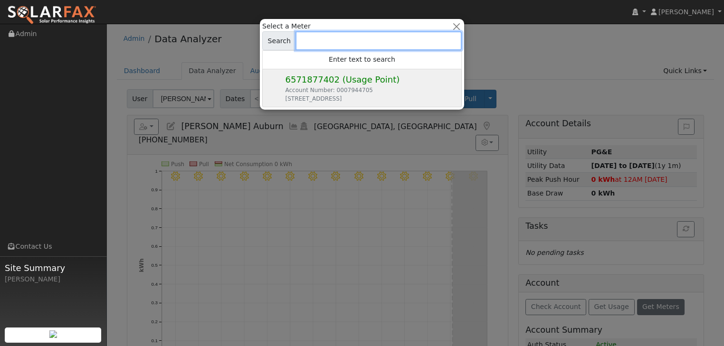
scroll to position [0, 0]
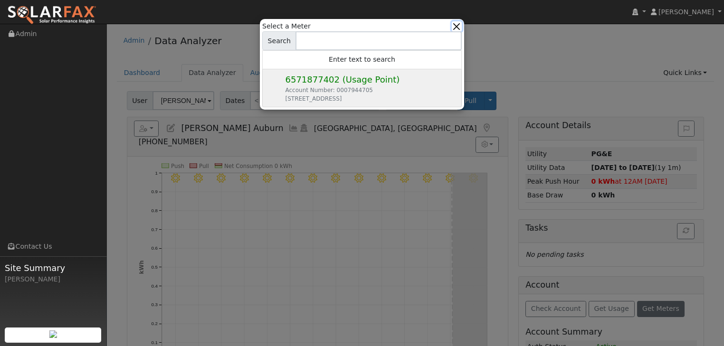
click at [454, 22] on button "button" at bounding box center [457, 26] width 10 height 10
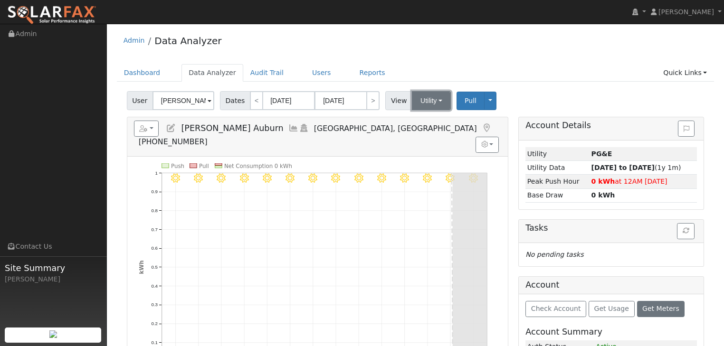
click at [432, 99] on button "Utility" at bounding box center [431, 100] width 39 height 19
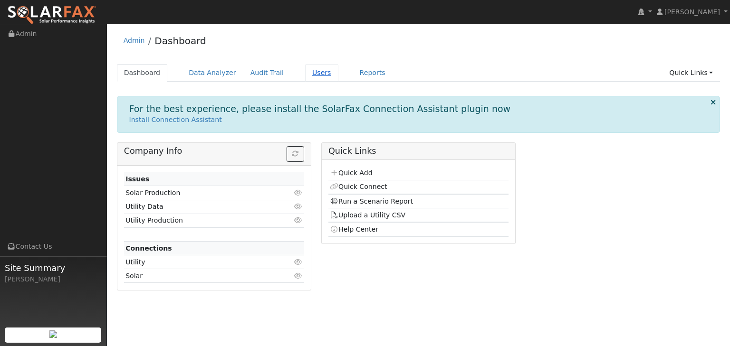
click at [307, 69] on link "Users" at bounding box center [321, 73] width 33 height 18
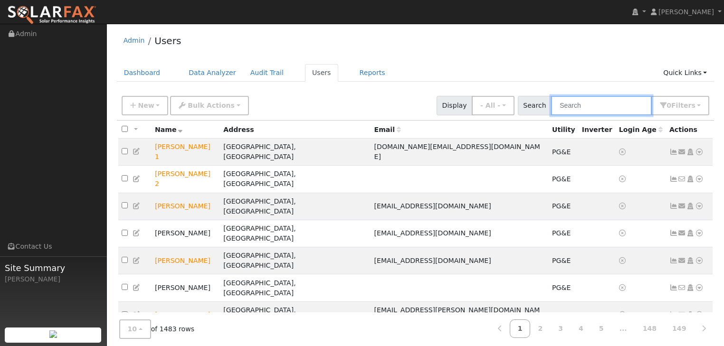
click at [581, 105] on input "text" at bounding box center [601, 105] width 101 height 19
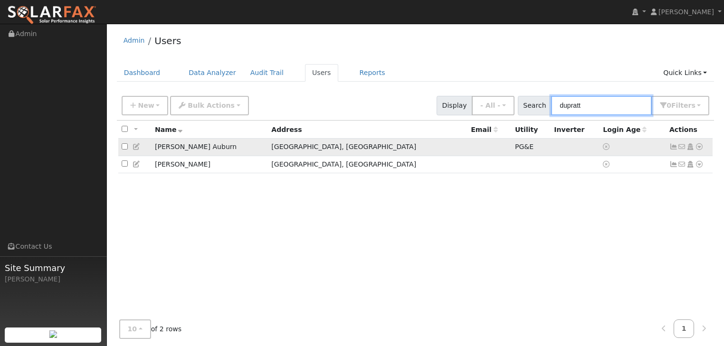
type input "dupratt"
click at [698, 146] on icon at bounding box center [699, 146] width 9 height 7
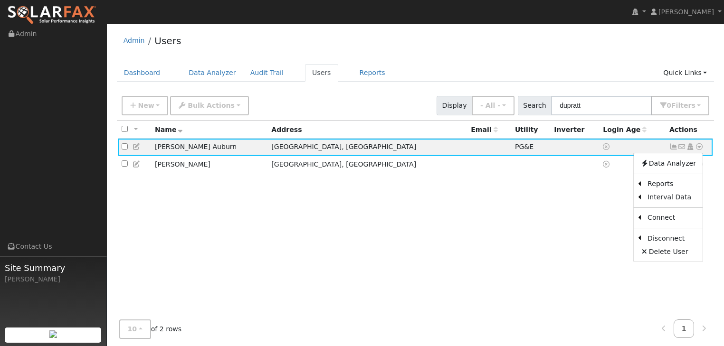
click at [674, 163] on link "Data Analyzer" at bounding box center [668, 163] width 69 height 13
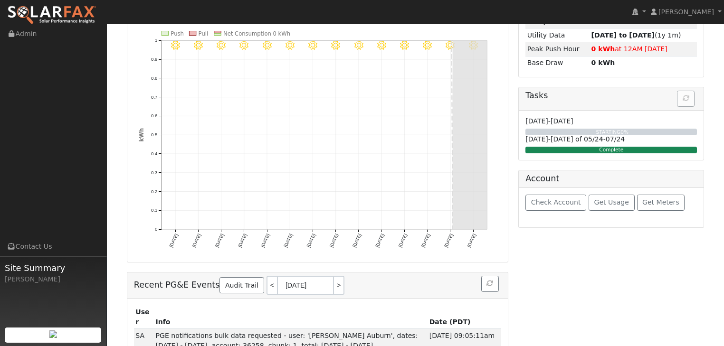
scroll to position [152, 0]
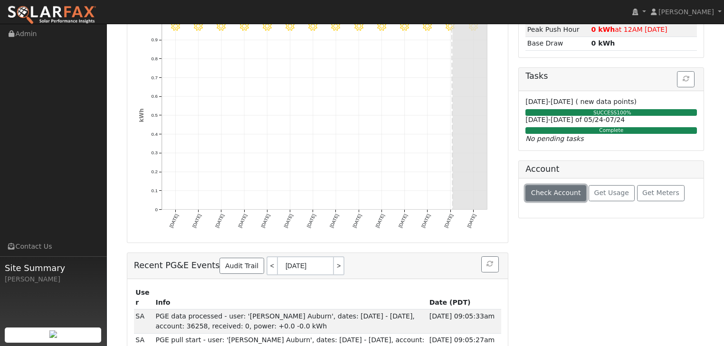
click at [533, 189] on span "Check Account" at bounding box center [556, 193] width 50 height 8
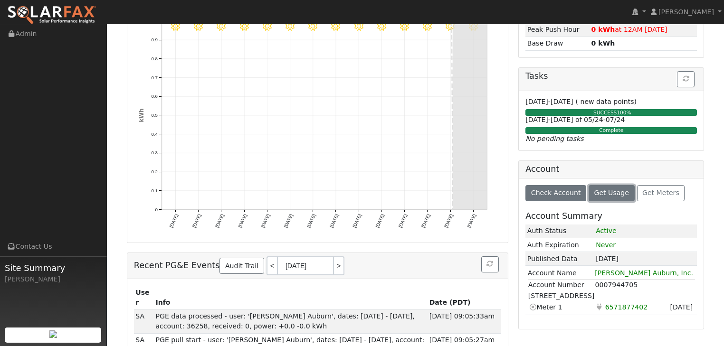
click at [598, 189] on span "Get Usage" at bounding box center [611, 193] width 35 height 8
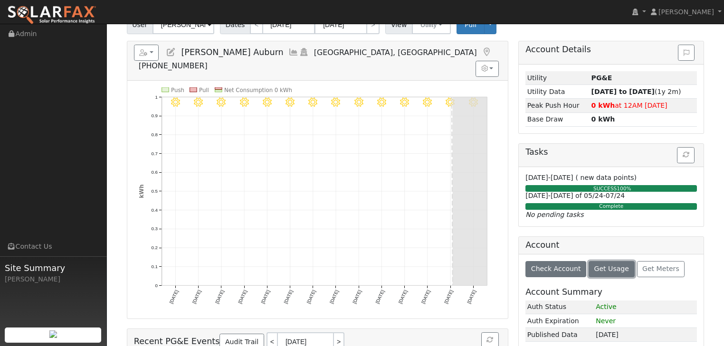
scroll to position [0, 0]
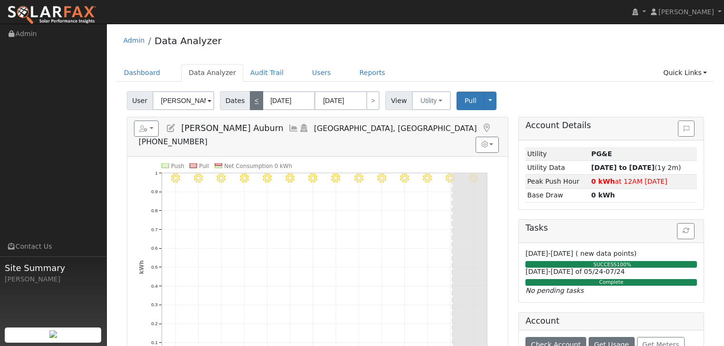
click at [250, 101] on link "<" at bounding box center [256, 100] width 13 height 19
type input "[DATE]"
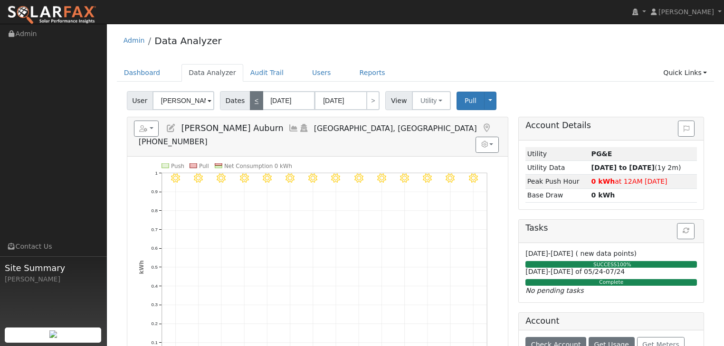
click at [250, 101] on link "<" at bounding box center [256, 100] width 13 height 19
type input "[DATE]"
click at [250, 101] on link "<" at bounding box center [256, 100] width 13 height 19
type input "[DATE]"
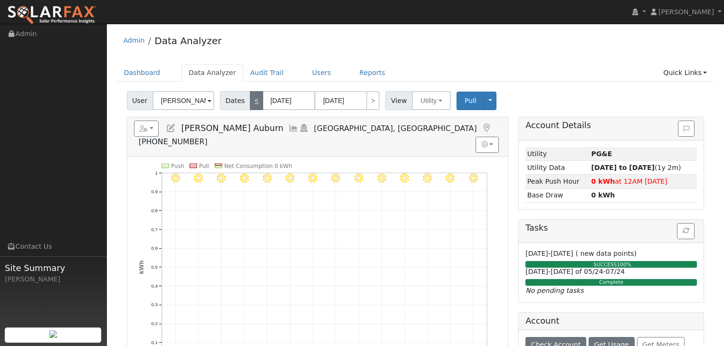
type input "[DATE]"
click at [484, 99] on button "Toggle Dropdown" at bounding box center [490, 101] width 12 height 19
click at [483, 120] on link "View" at bounding box center [519, 121] width 72 height 13
click at [484, 100] on button "Toggle Dropdown" at bounding box center [490, 101] width 12 height 19
click at [305, 72] on link "Users" at bounding box center [321, 73] width 33 height 18
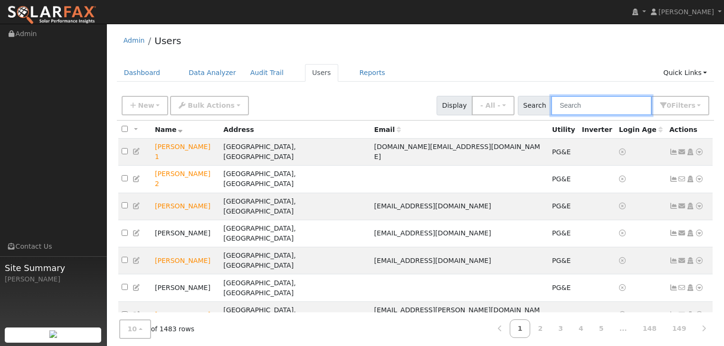
click at [569, 104] on input "text" at bounding box center [601, 105] width 101 height 19
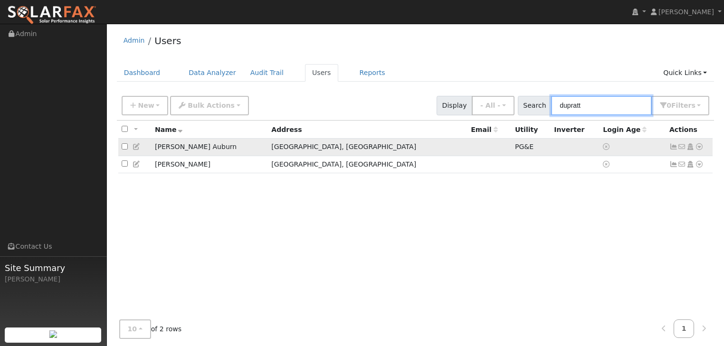
type input "dupratt"
click at [198, 151] on td "[PERSON_NAME] Auburn" at bounding box center [210, 148] width 116 height 18
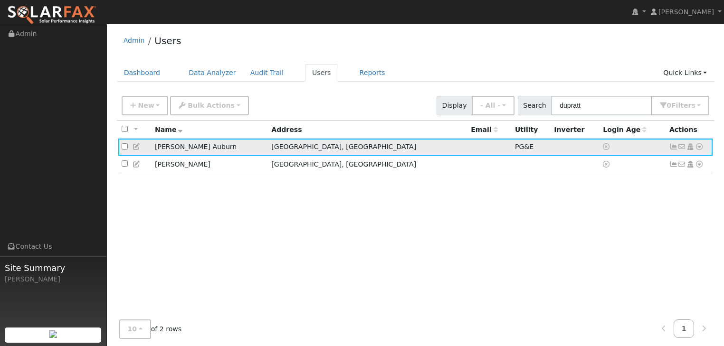
click at [699, 146] on icon at bounding box center [699, 146] width 9 height 7
